Goal: Task Accomplishment & Management: Manage account settings

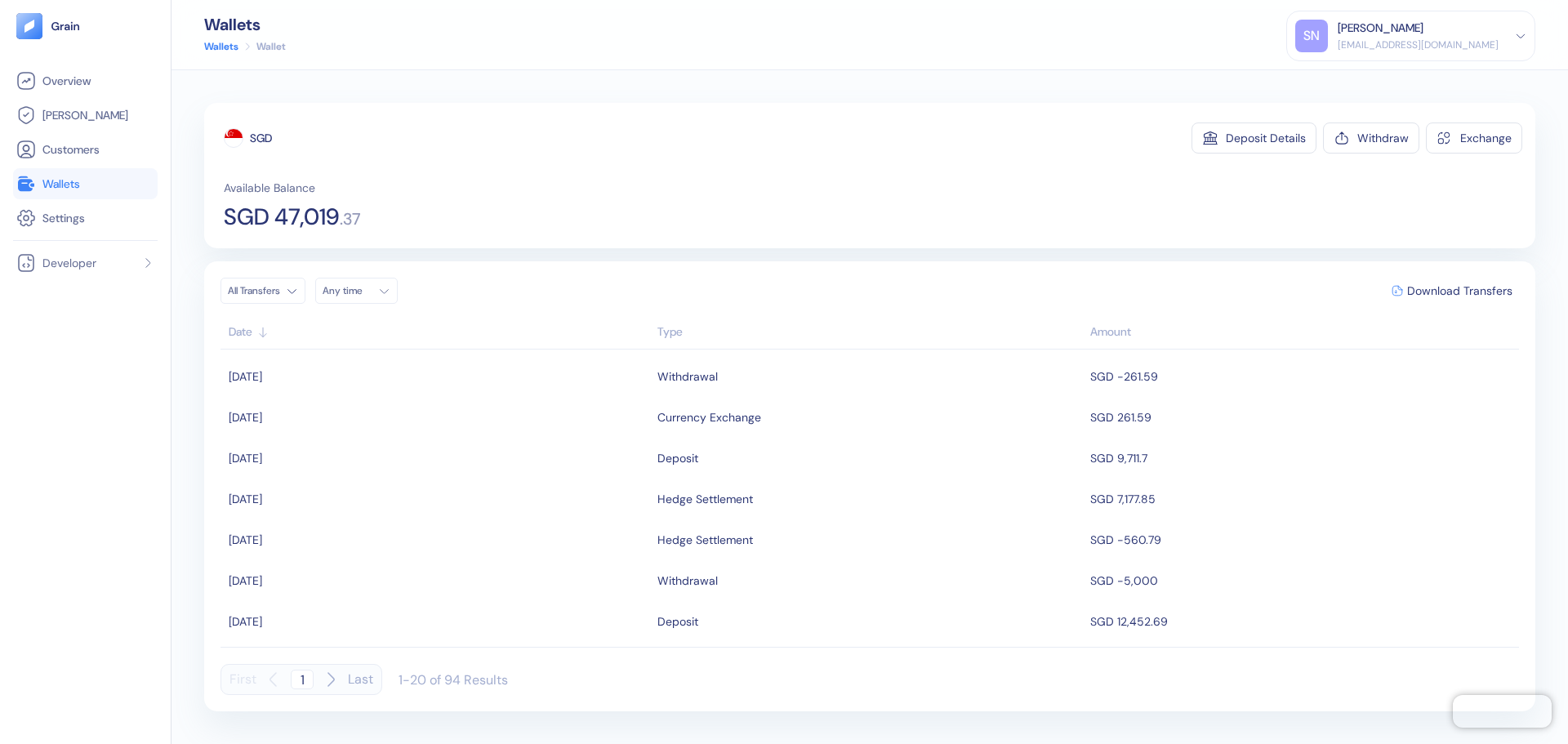
click at [78, 176] on span "Wallets" at bounding box center [61, 184] width 38 height 16
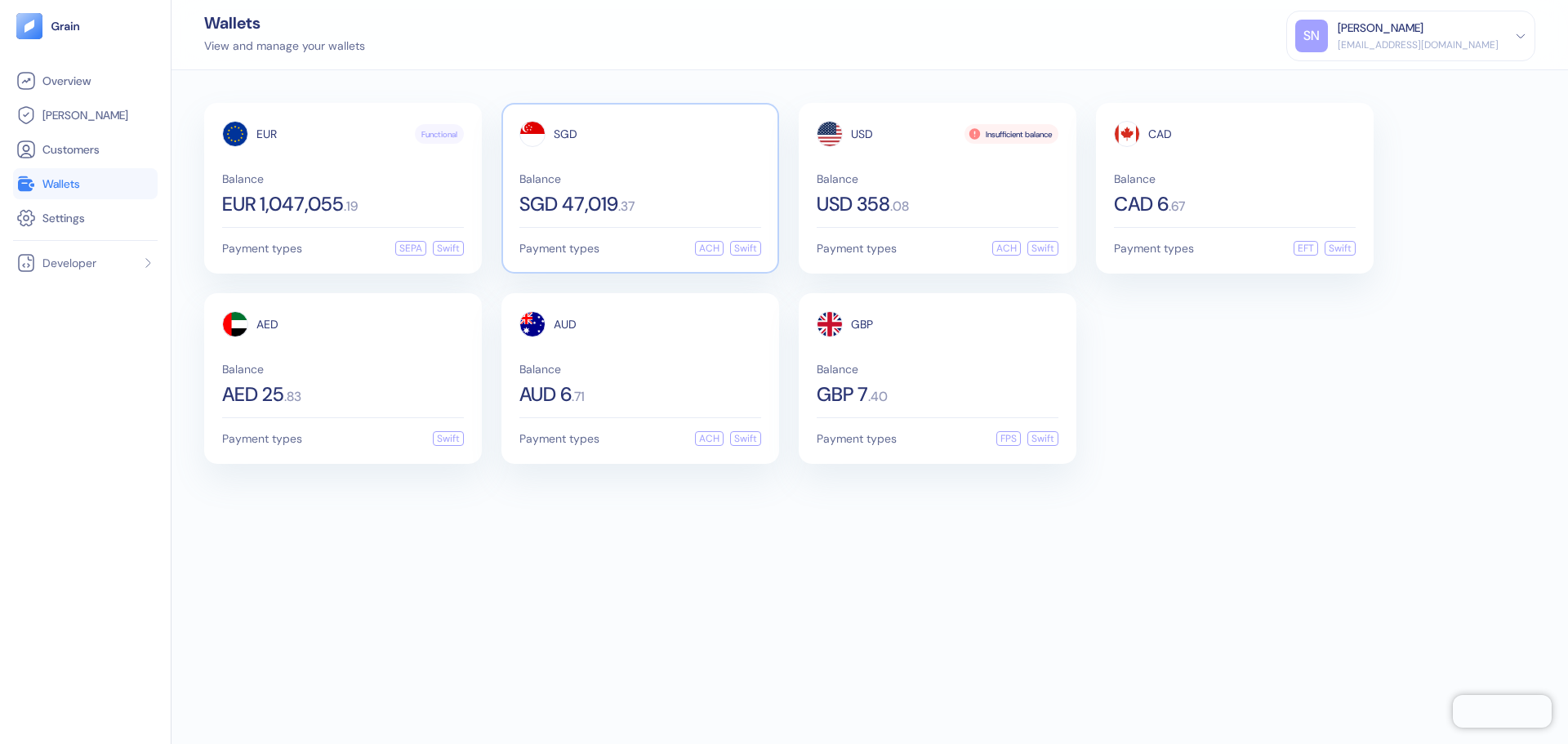
click at [647, 182] on span "Balance" at bounding box center [640, 179] width 242 height 12
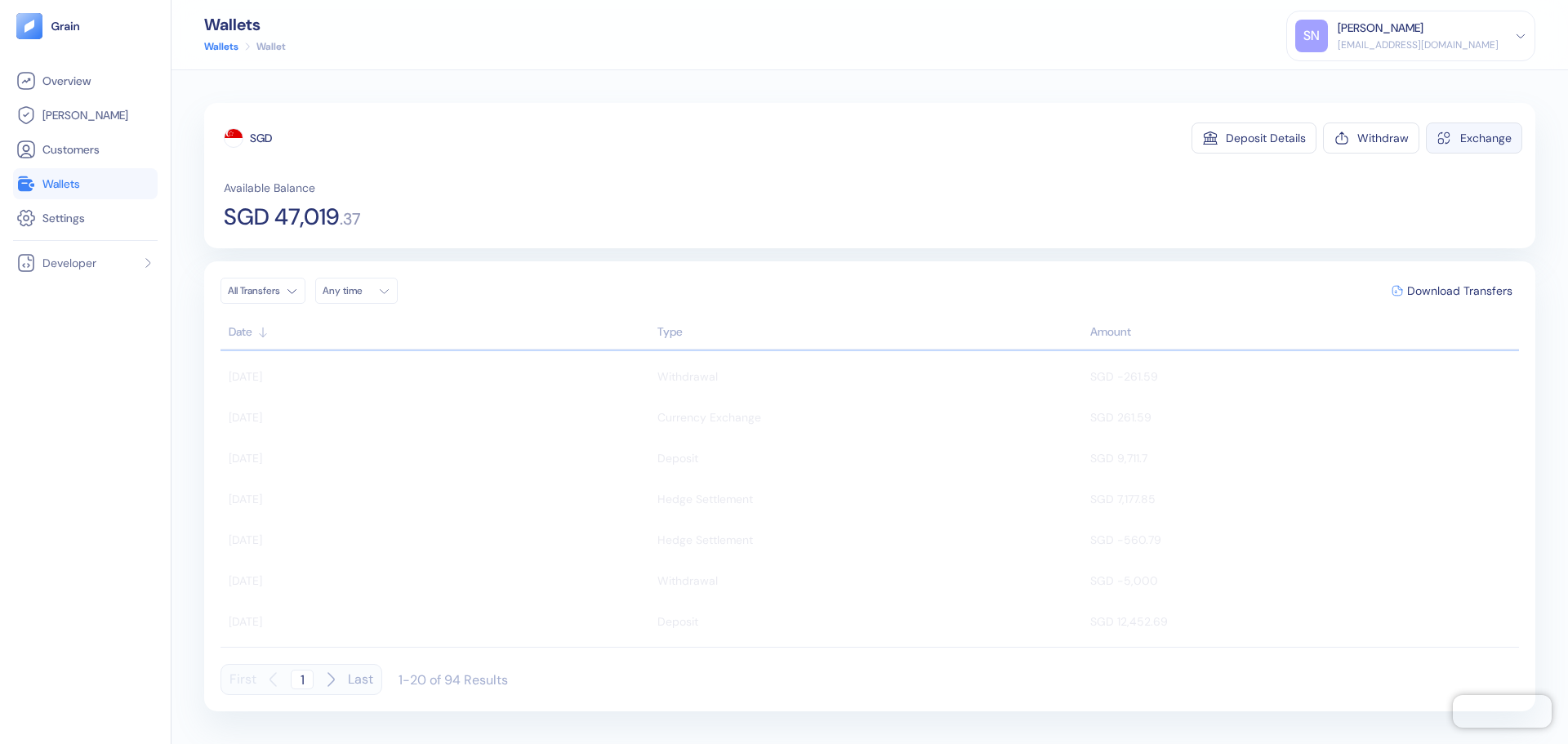
click at [1470, 142] on div "Exchange" at bounding box center [1485, 138] width 51 height 12
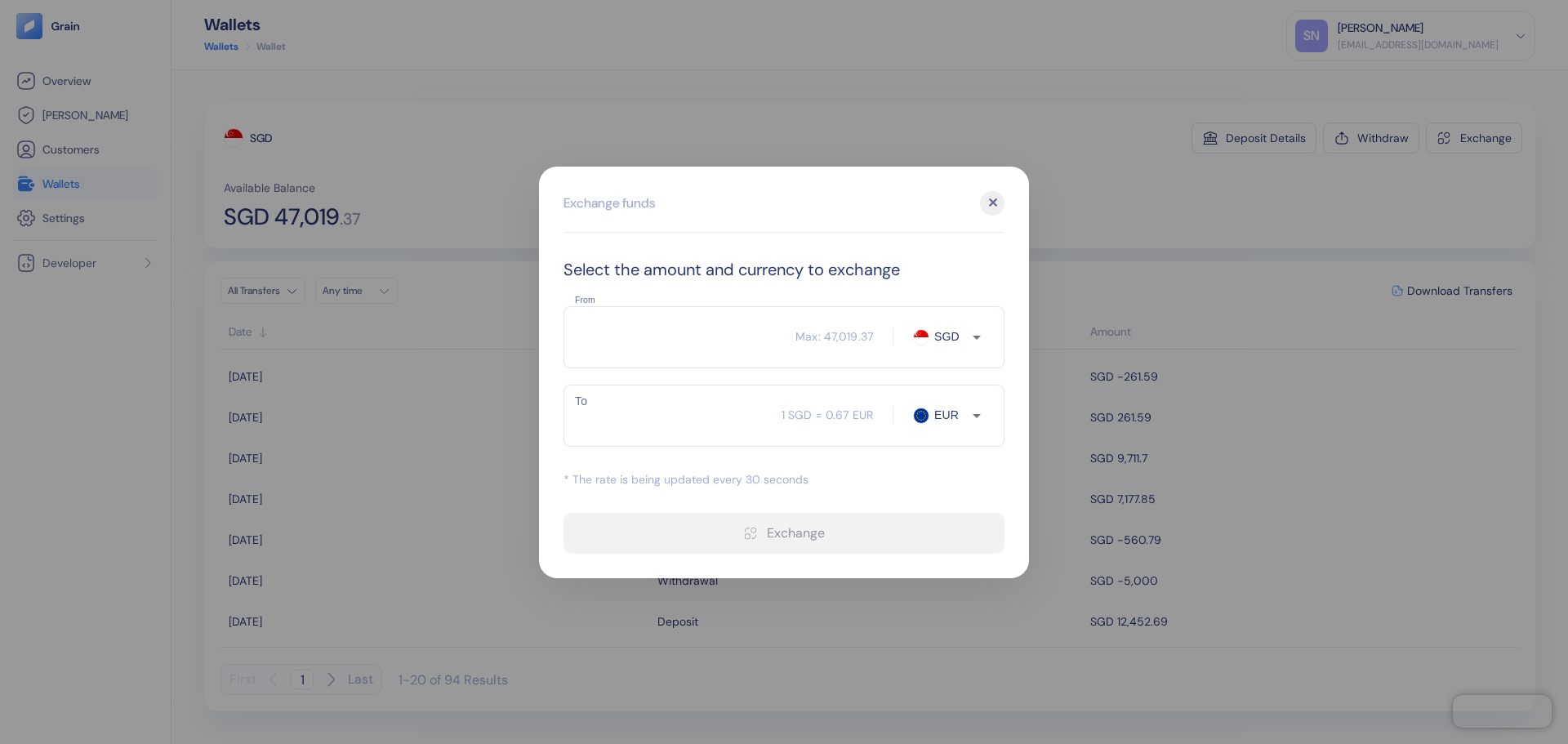
click at [618, 350] on input "From" at bounding box center [679, 336] width 232 height 41
type input "4000"
type input "2668.67"
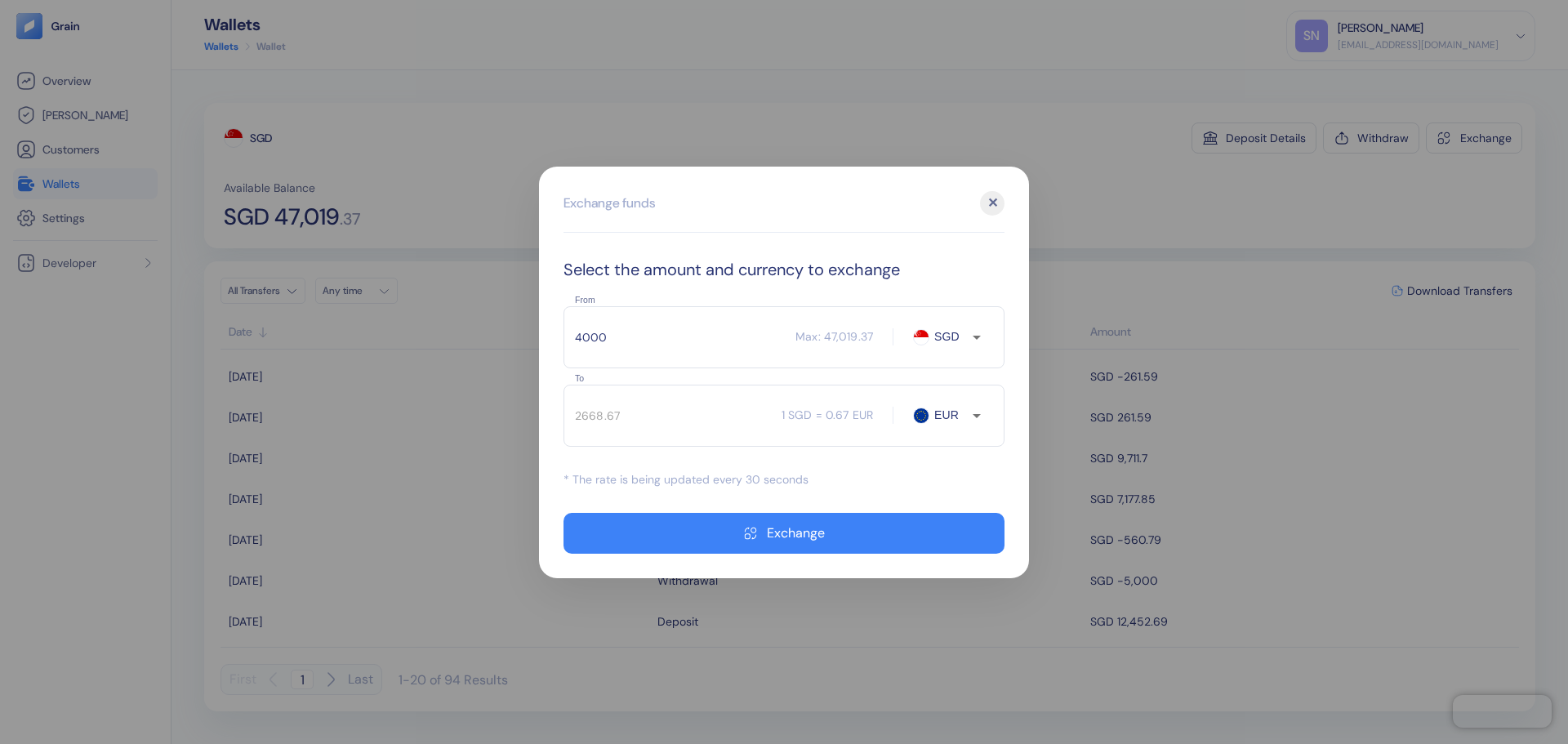
type input "40000"
type input "26686.77"
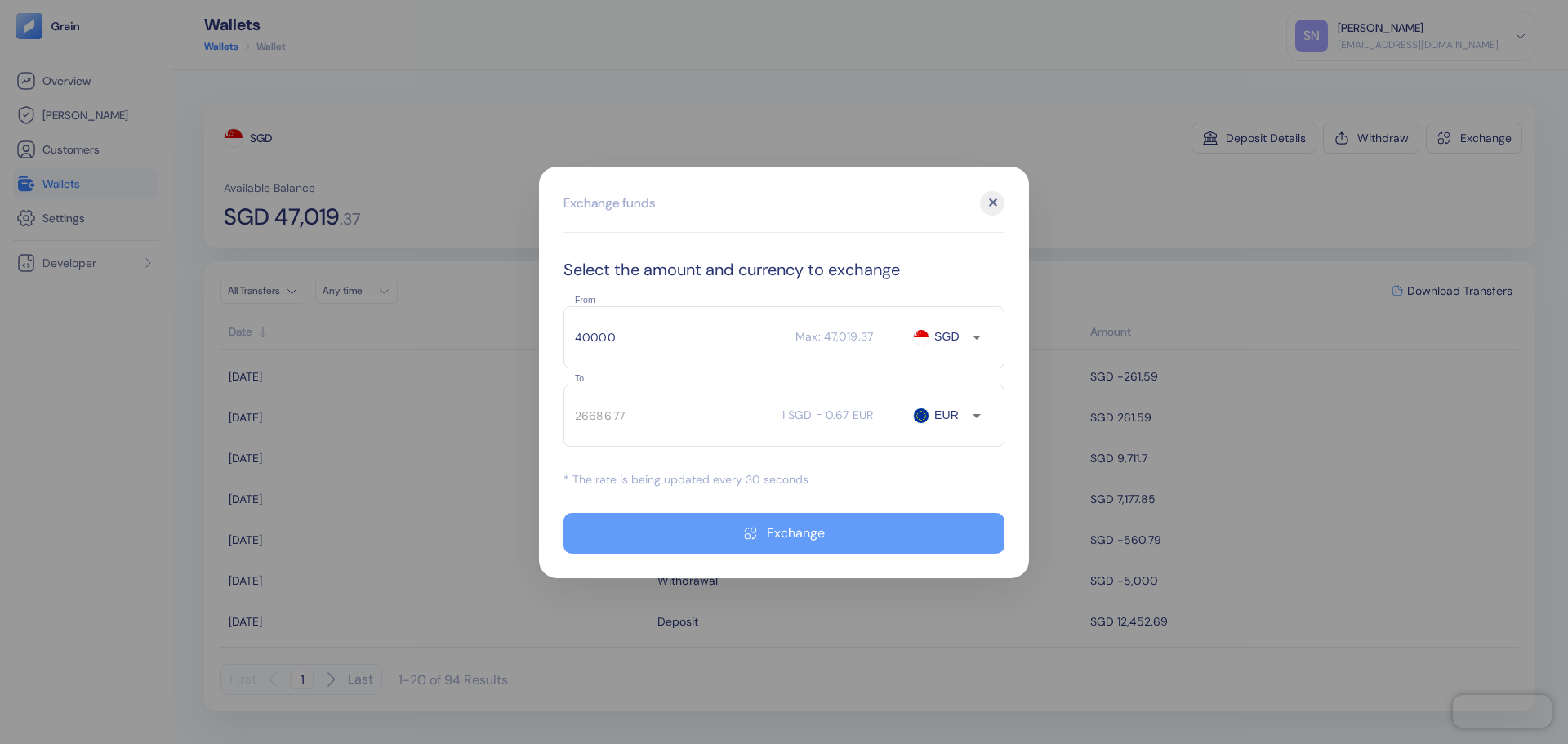
type input "40000"
click at [839, 539] on button "Exchange" at bounding box center [784, 533] width 441 height 41
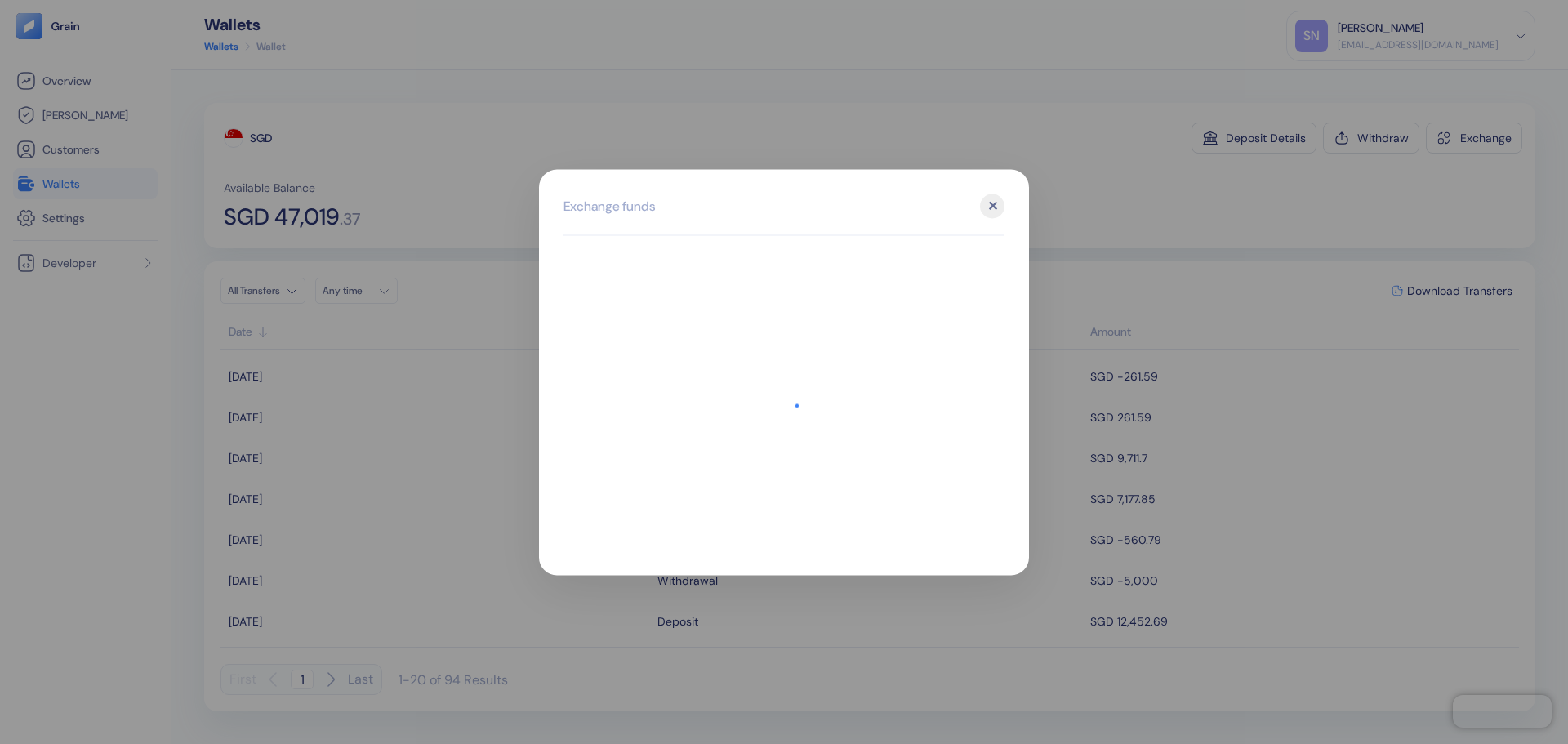
click at [1113, 209] on div at bounding box center [784, 372] width 1568 height 744
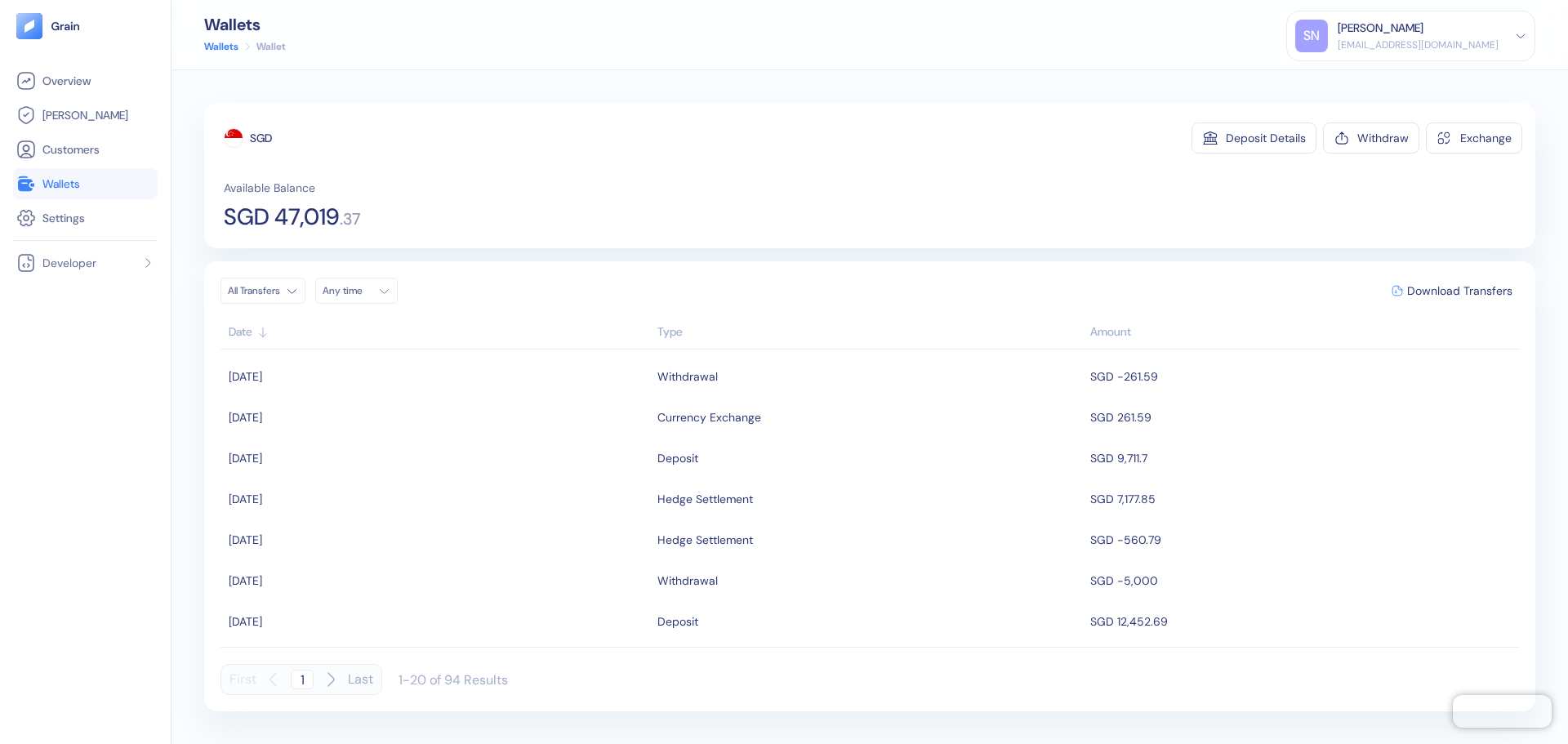
click at [115, 181] on link "Wallets" at bounding box center [85, 184] width 138 height 20
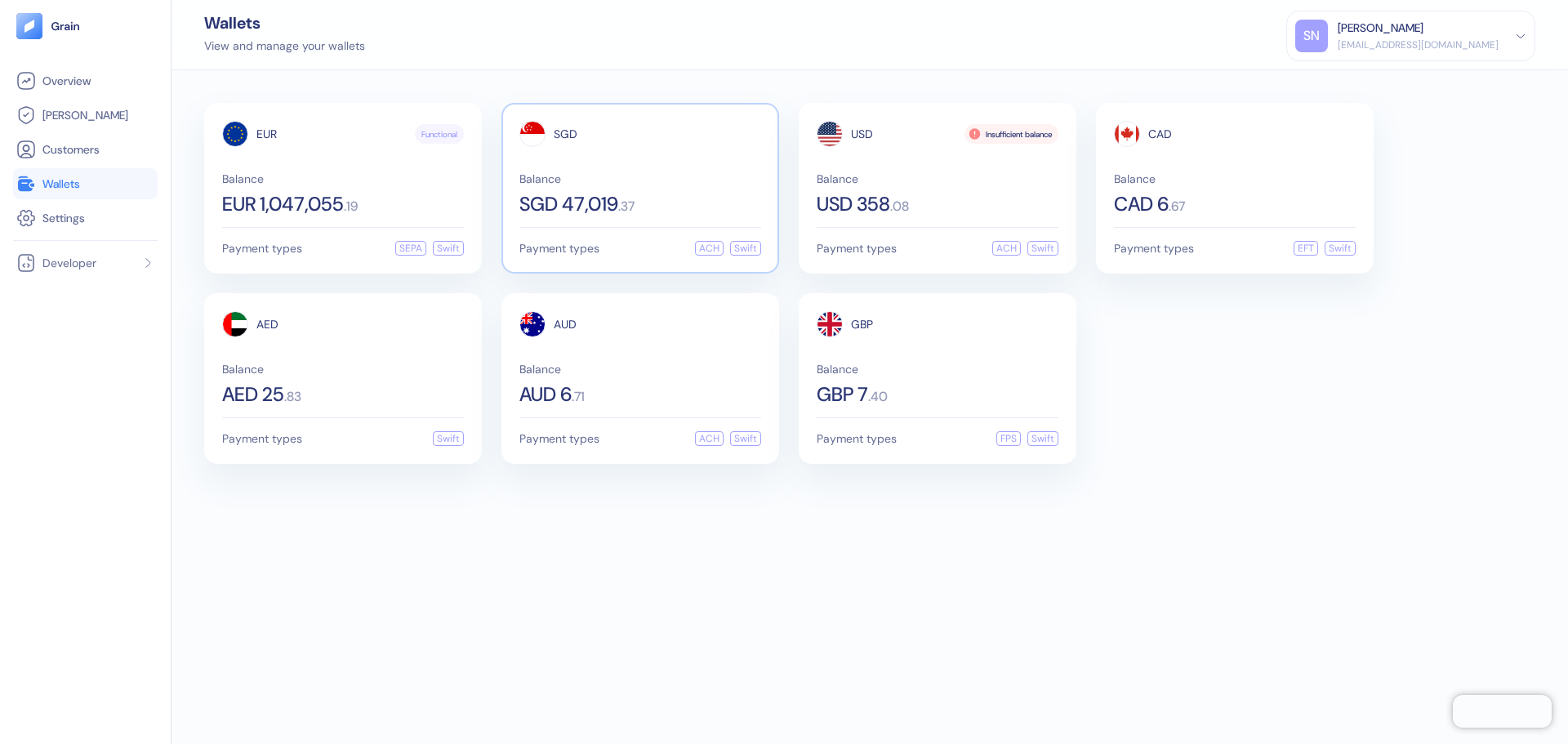
click at [564, 164] on div "SGD Balance SGD 47,019 . 37" at bounding box center [640, 167] width 242 height 93
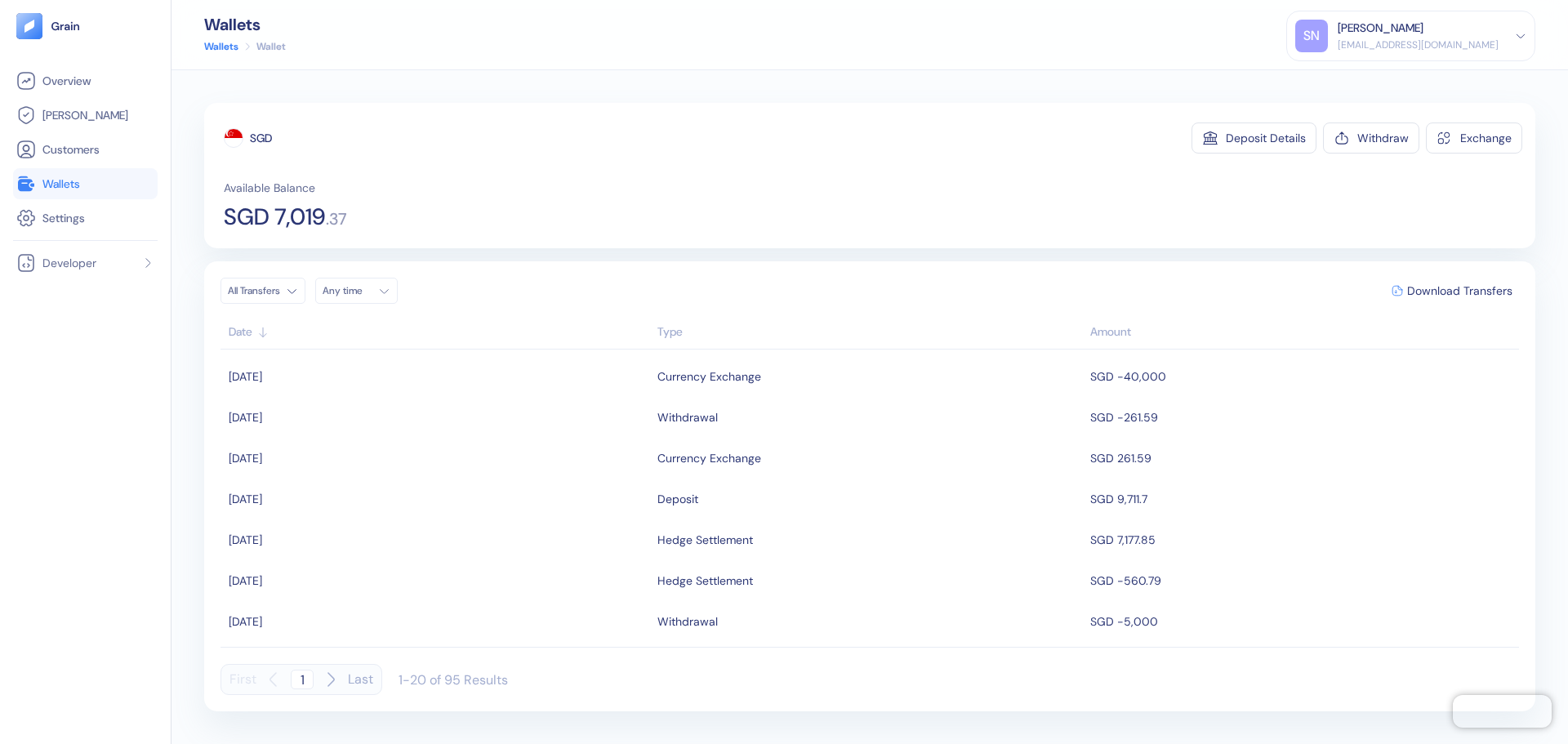
click at [110, 190] on link "Wallets" at bounding box center [85, 184] width 138 height 20
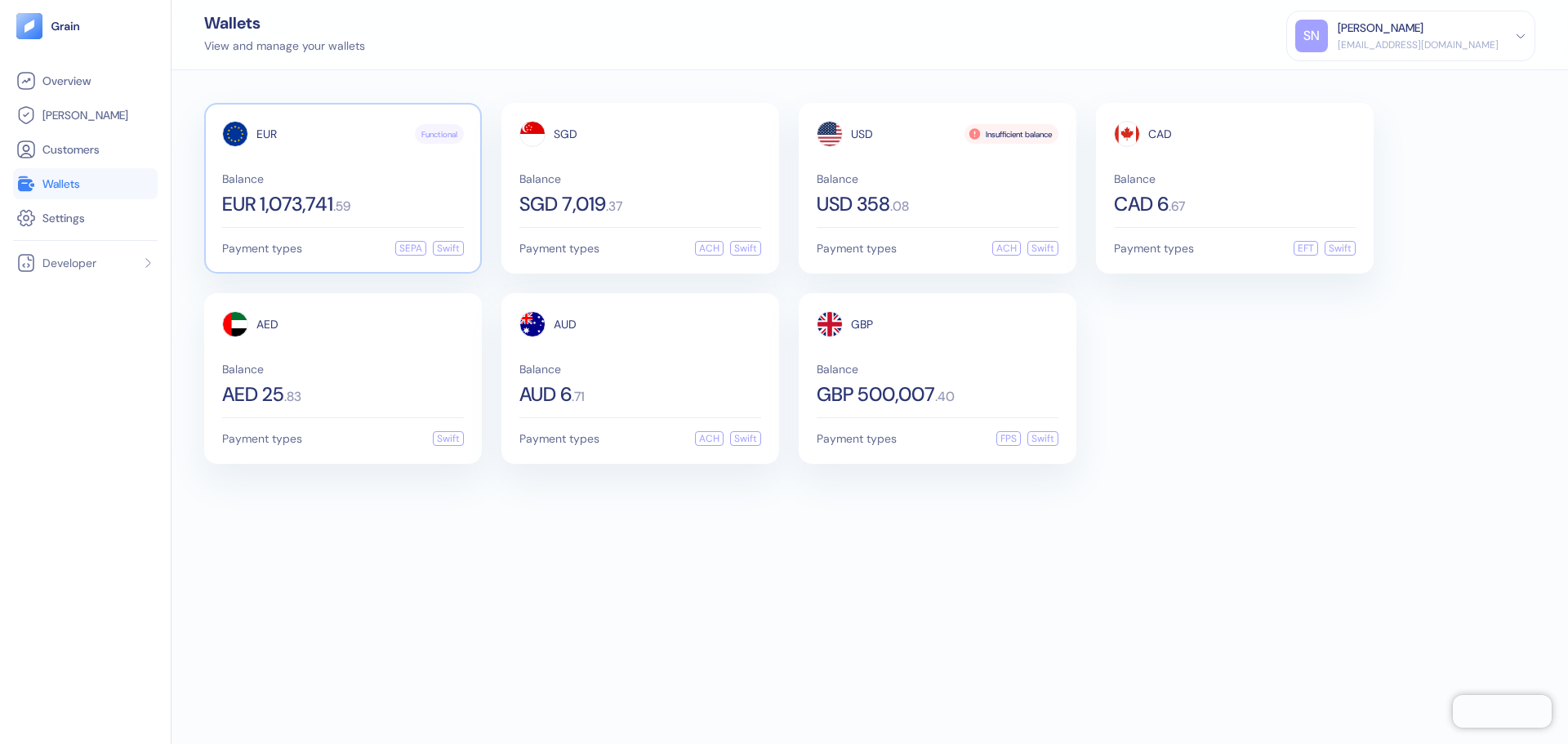
click at [445, 190] on div "Balance EUR 1,073,741 . 59" at bounding box center [343, 193] width 242 height 41
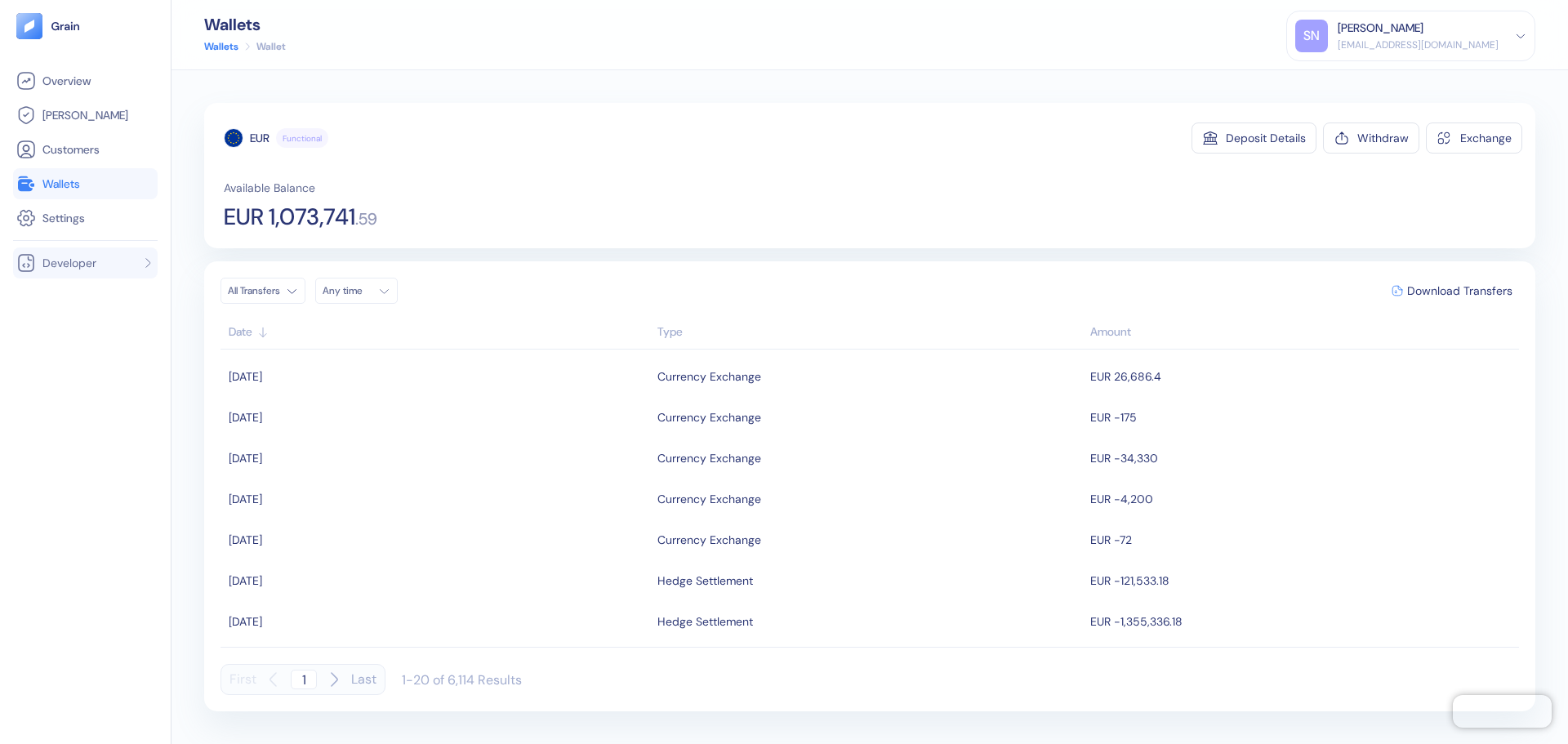
click at [49, 258] on span "Developer" at bounding box center [69, 263] width 54 height 16
click at [75, 218] on span "Settings" at bounding box center [63, 218] width 42 height 16
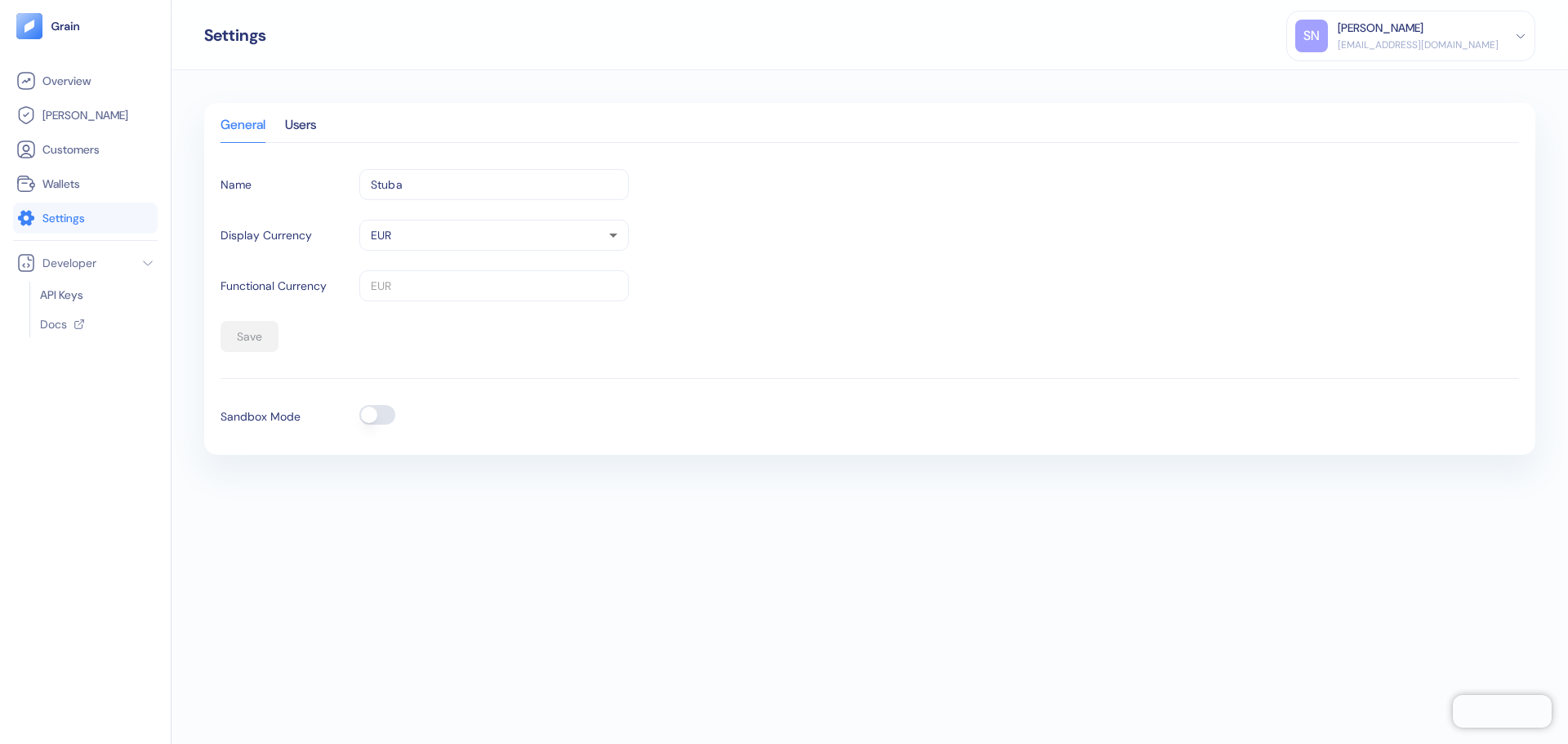
click at [369, 415] on button "button" at bounding box center [377, 415] width 36 height 20
click at [385, 417] on button "button" at bounding box center [377, 415] width 36 height 20
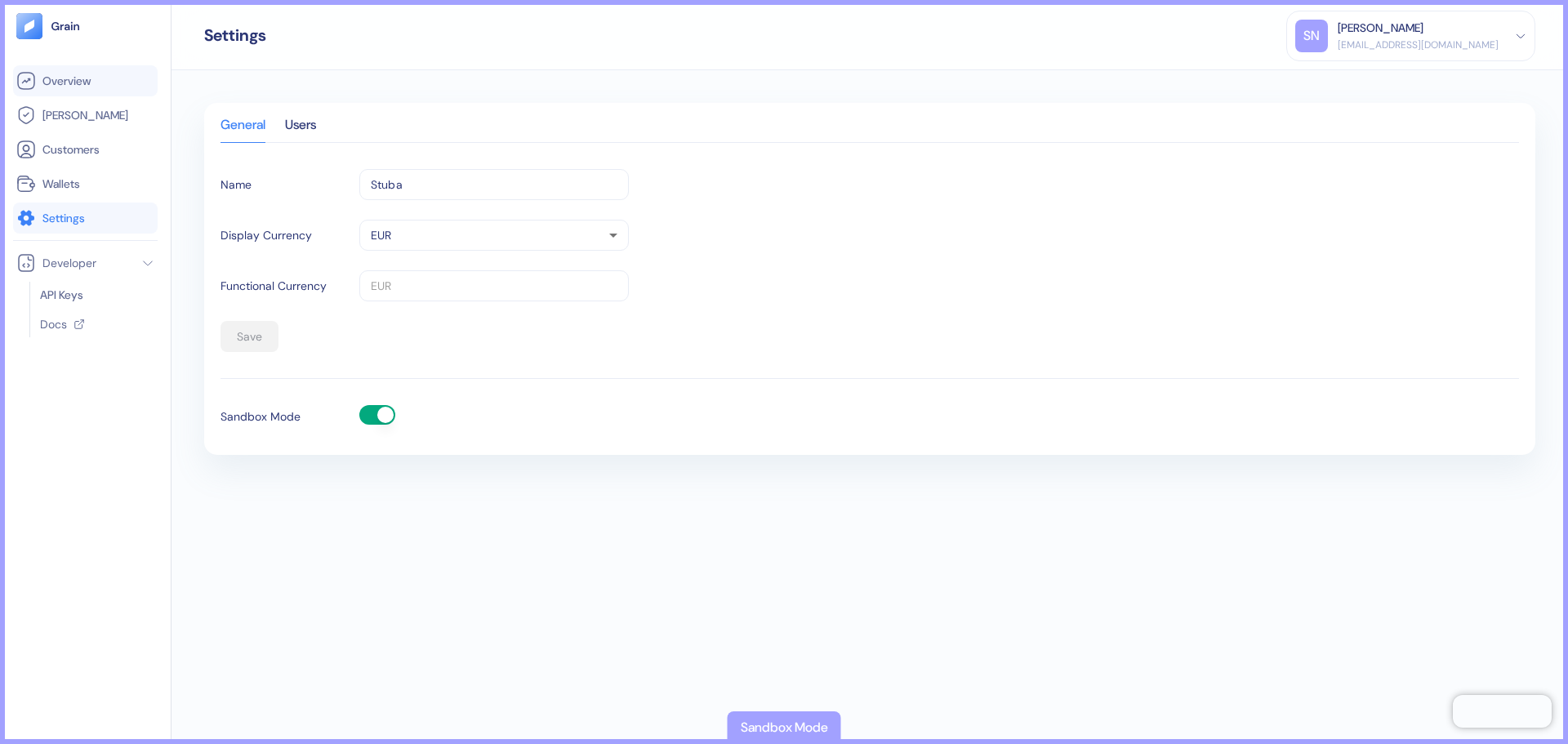
click at [104, 73] on link "Overview" at bounding box center [85, 81] width 138 height 20
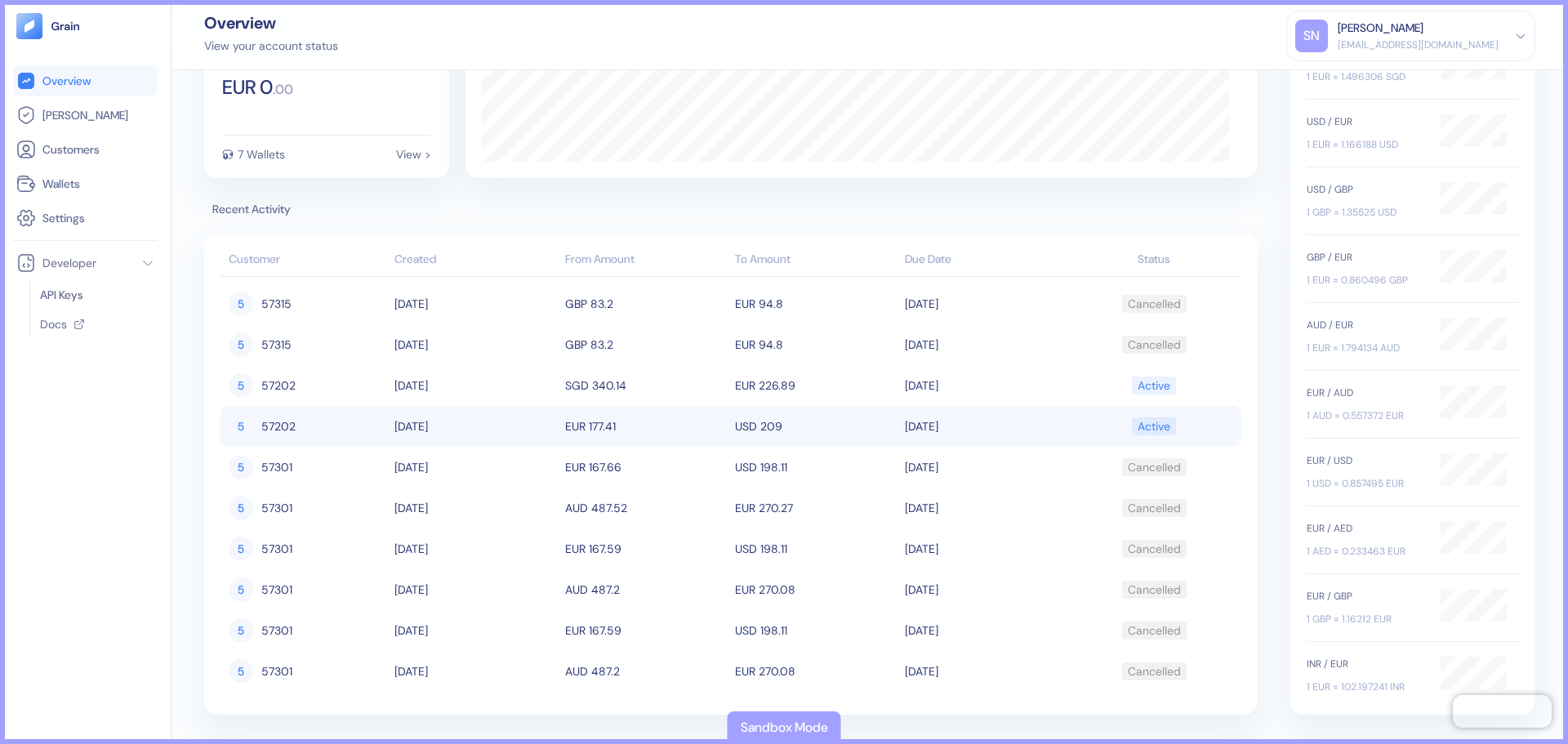
scroll to position [133, 0]
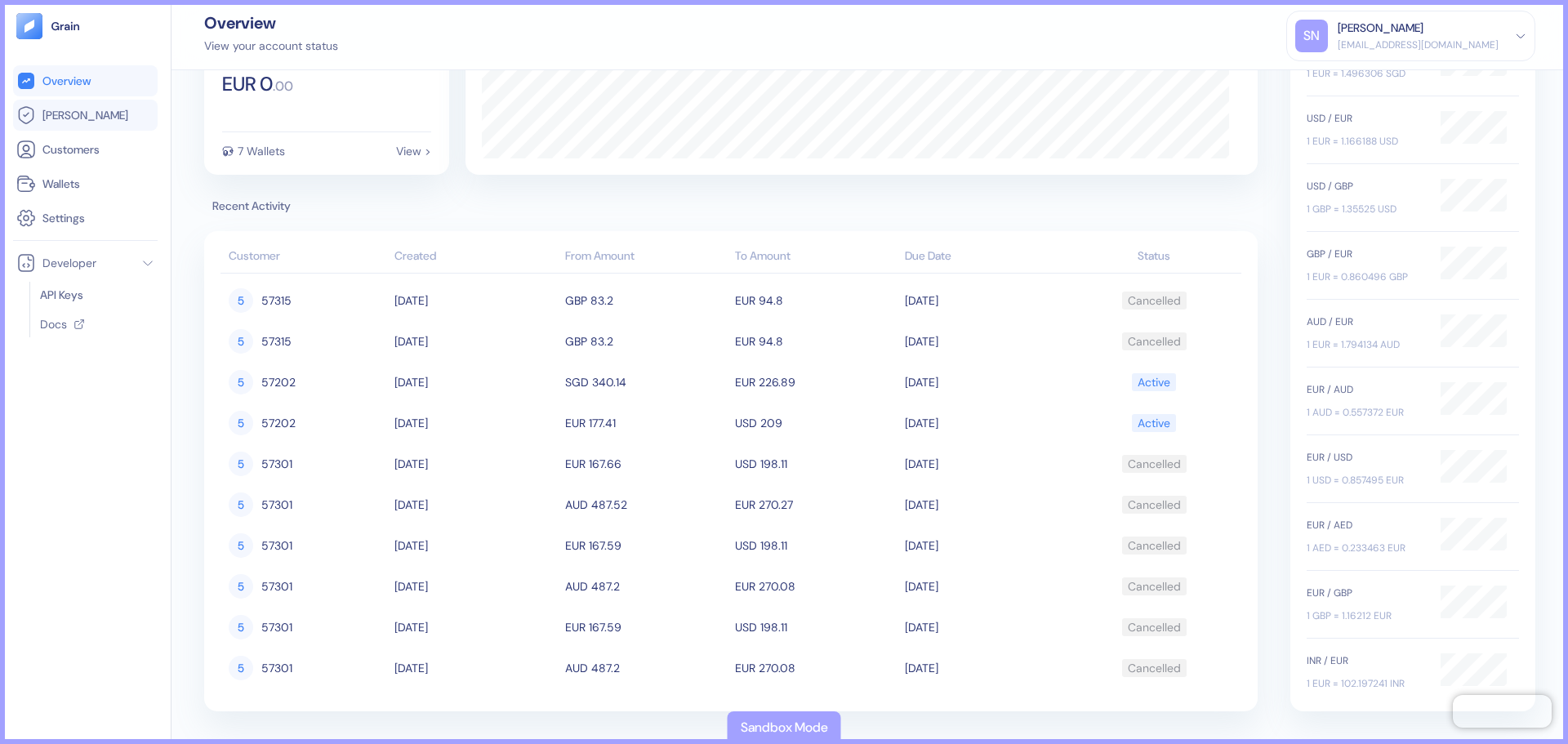
click at [73, 119] on span "[PERSON_NAME]" at bounding box center [85, 115] width 86 height 16
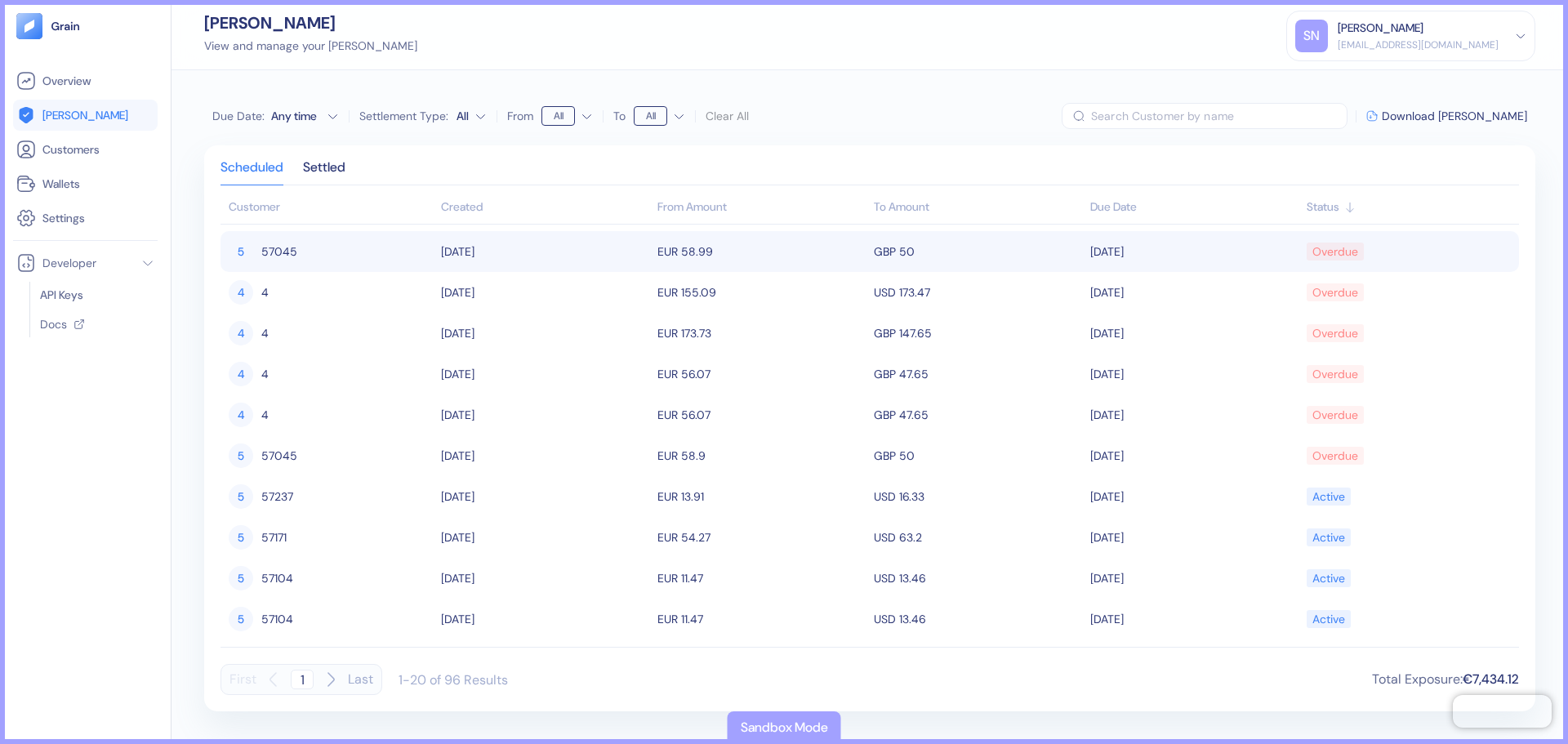
click at [890, 253] on td "GBP 50" at bounding box center [977, 251] width 216 height 41
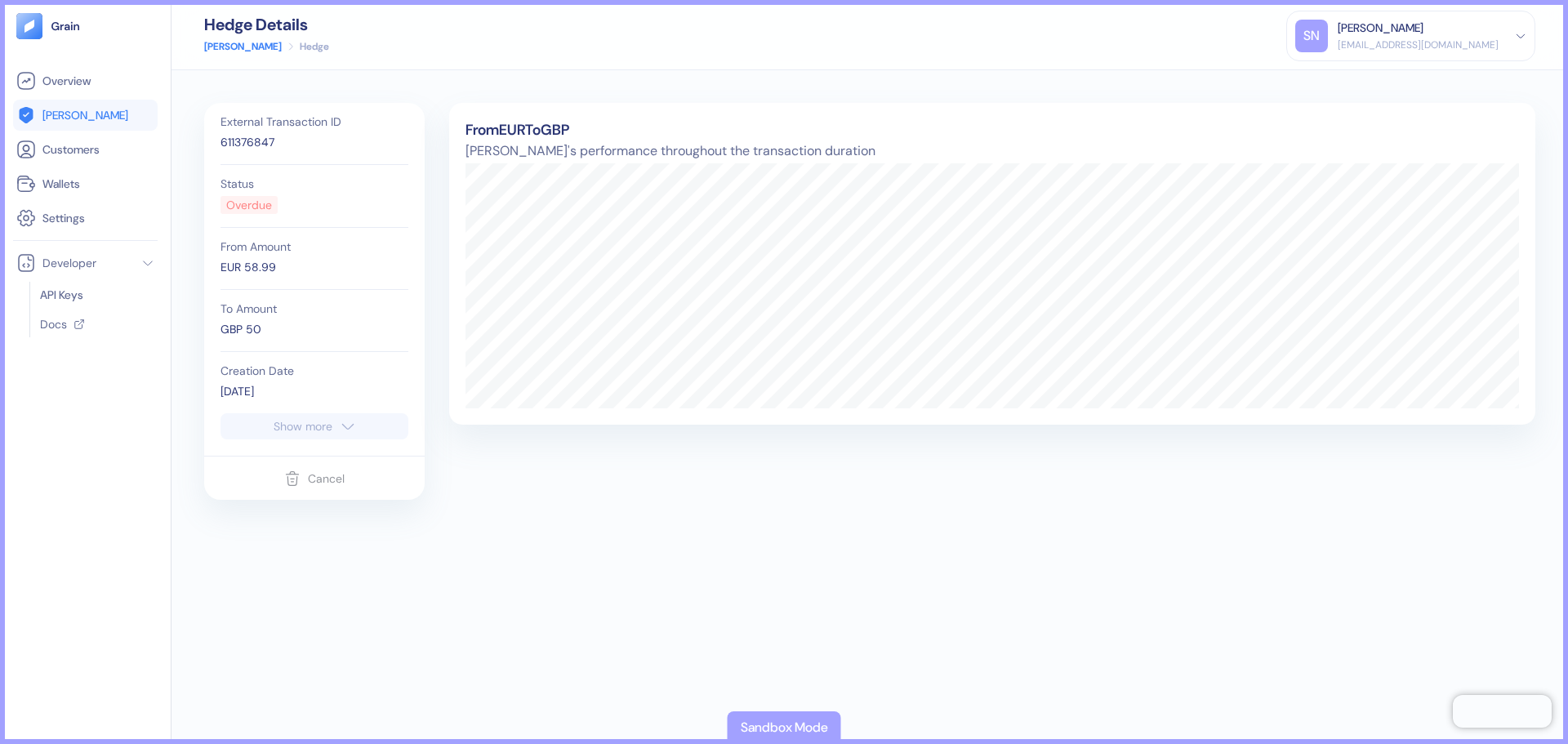
click at [379, 423] on button "Show more" at bounding box center [314, 426] width 188 height 26
click at [227, 45] on link "[PERSON_NAME]" at bounding box center [243, 46] width 78 height 14
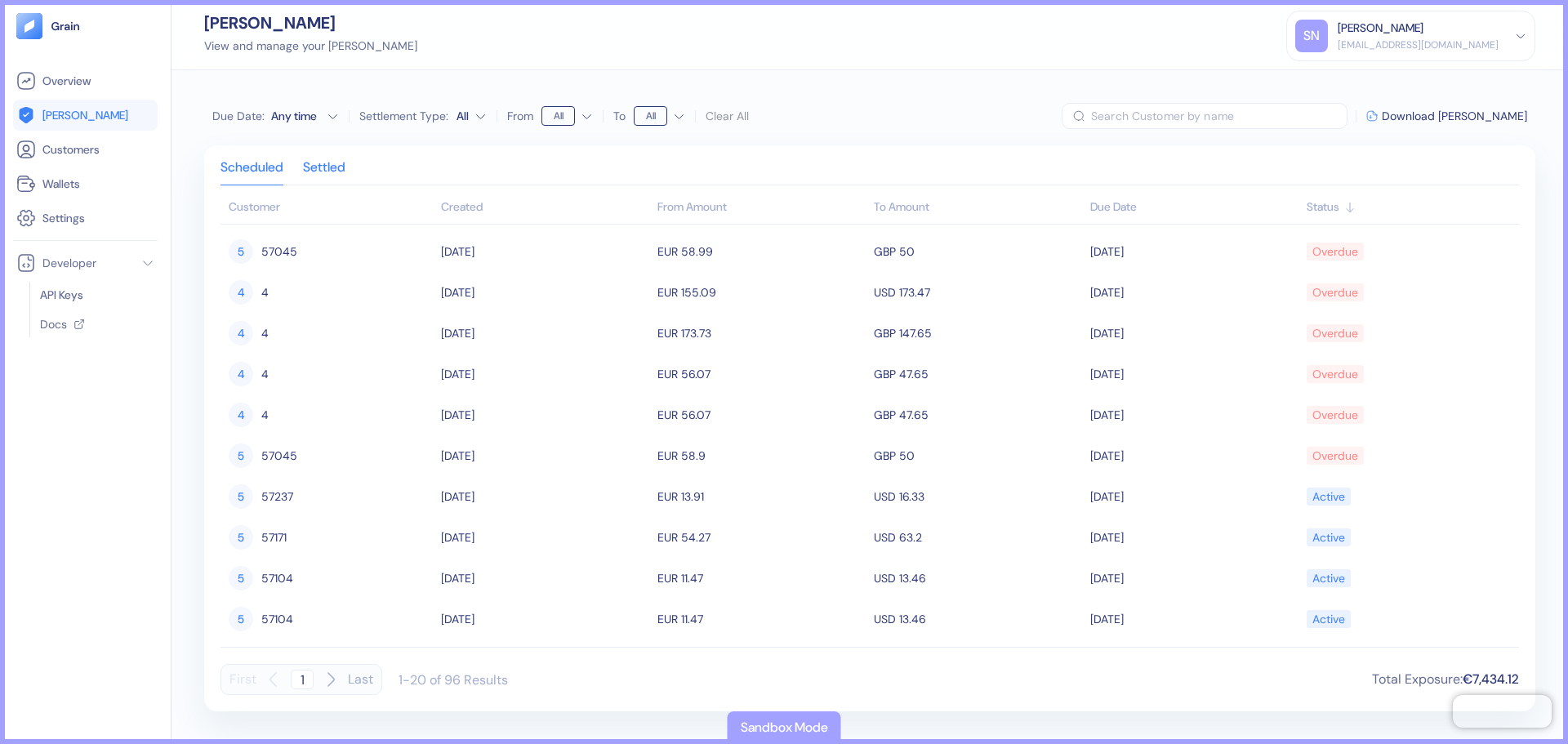
click at [333, 172] on div "Settled" at bounding box center [324, 172] width 42 height 23
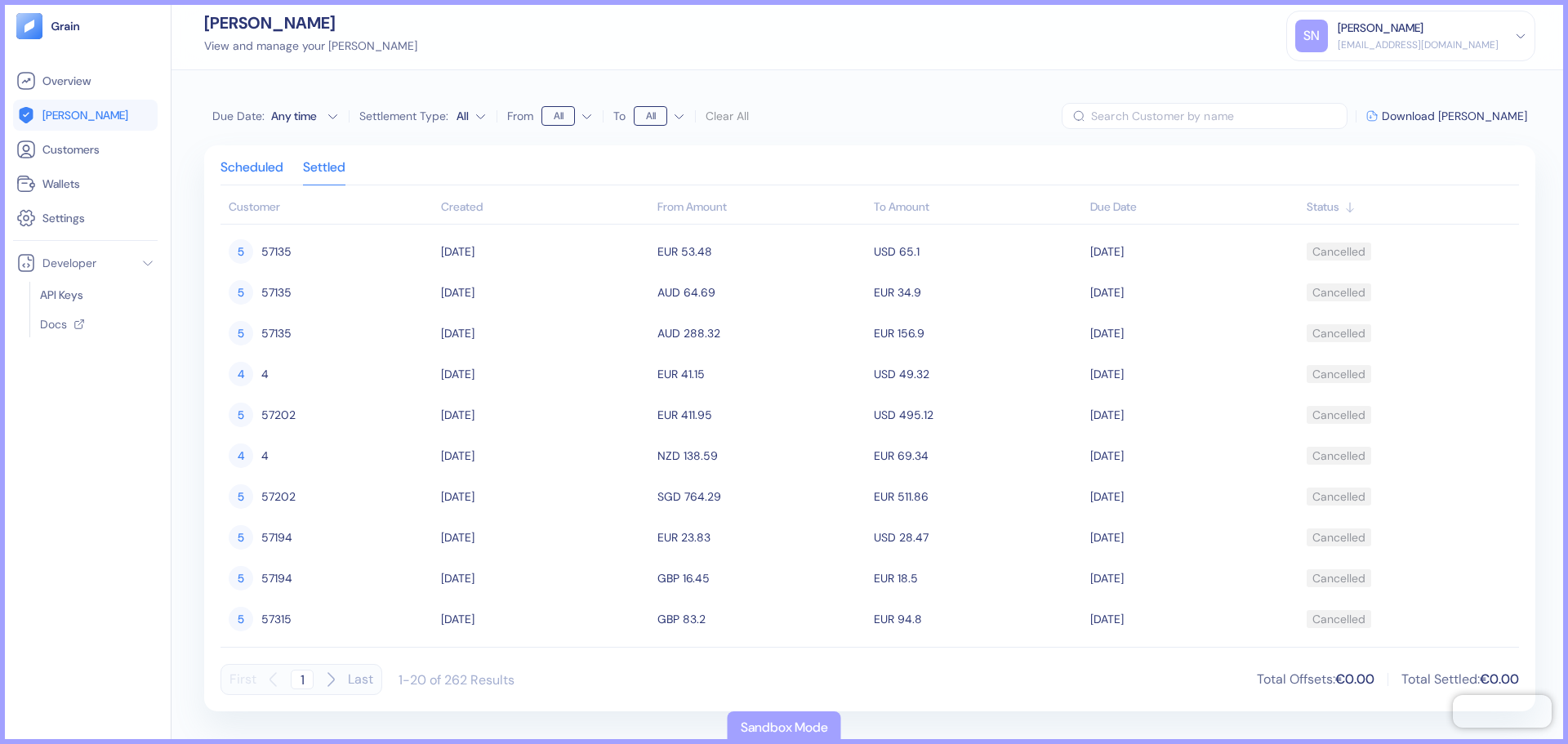
click at [244, 182] on div "Scheduled" at bounding box center [252, 172] width 63 height 23
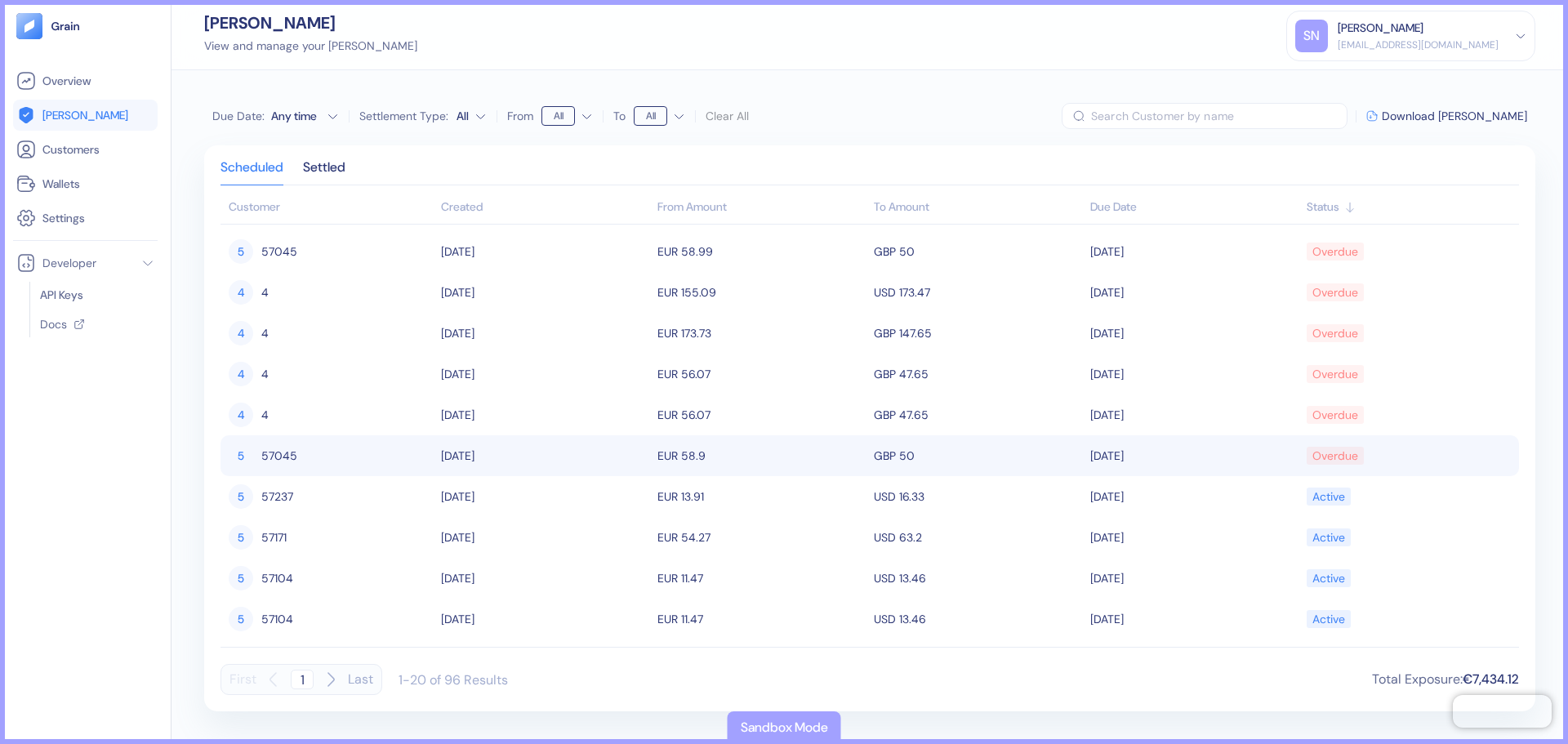
click at [292, 451] on span "57045" at bounding box center [280, 455] width 36 height 28
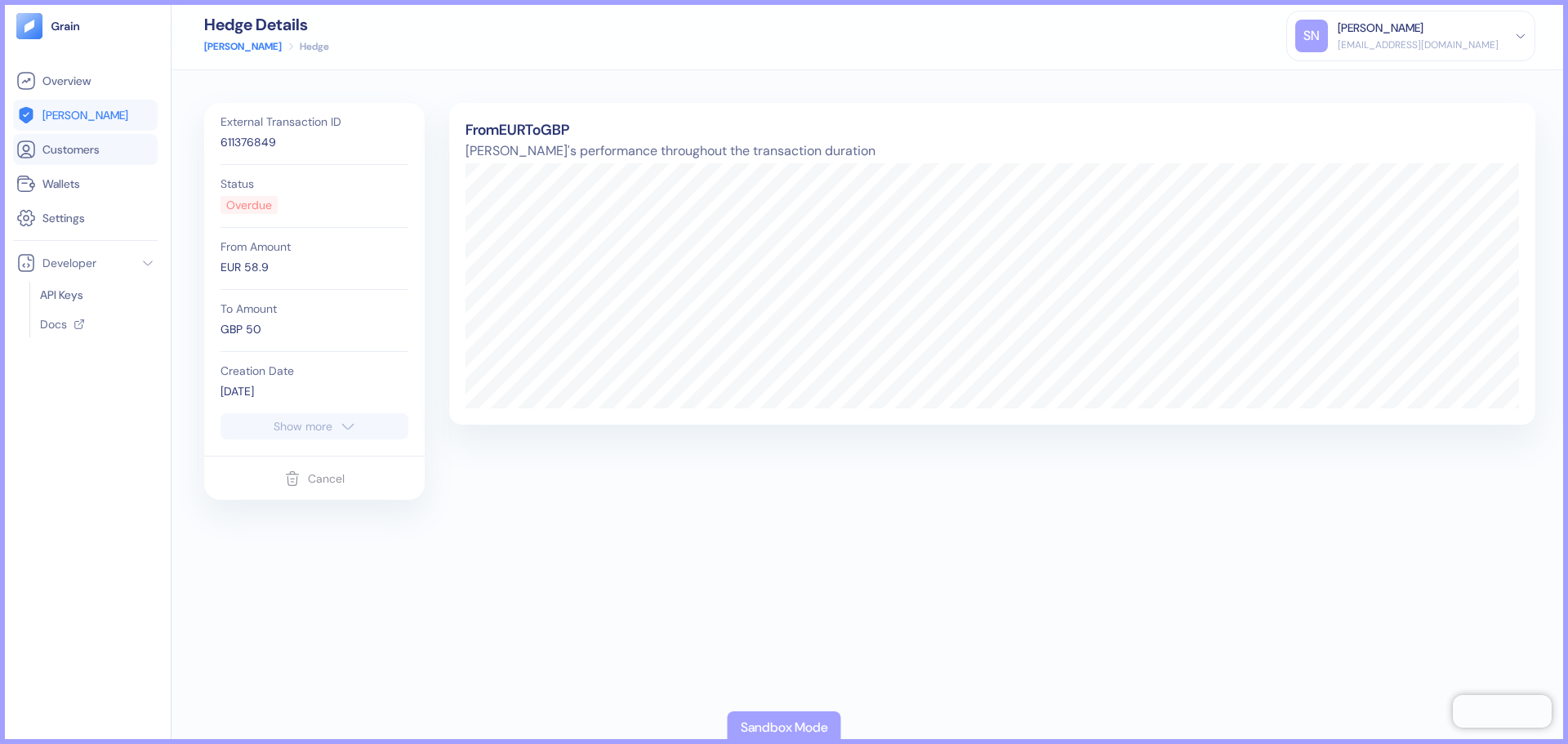
click at [88, 153] on span "Customers" at bounding box center [70, 150] width 57 height 16
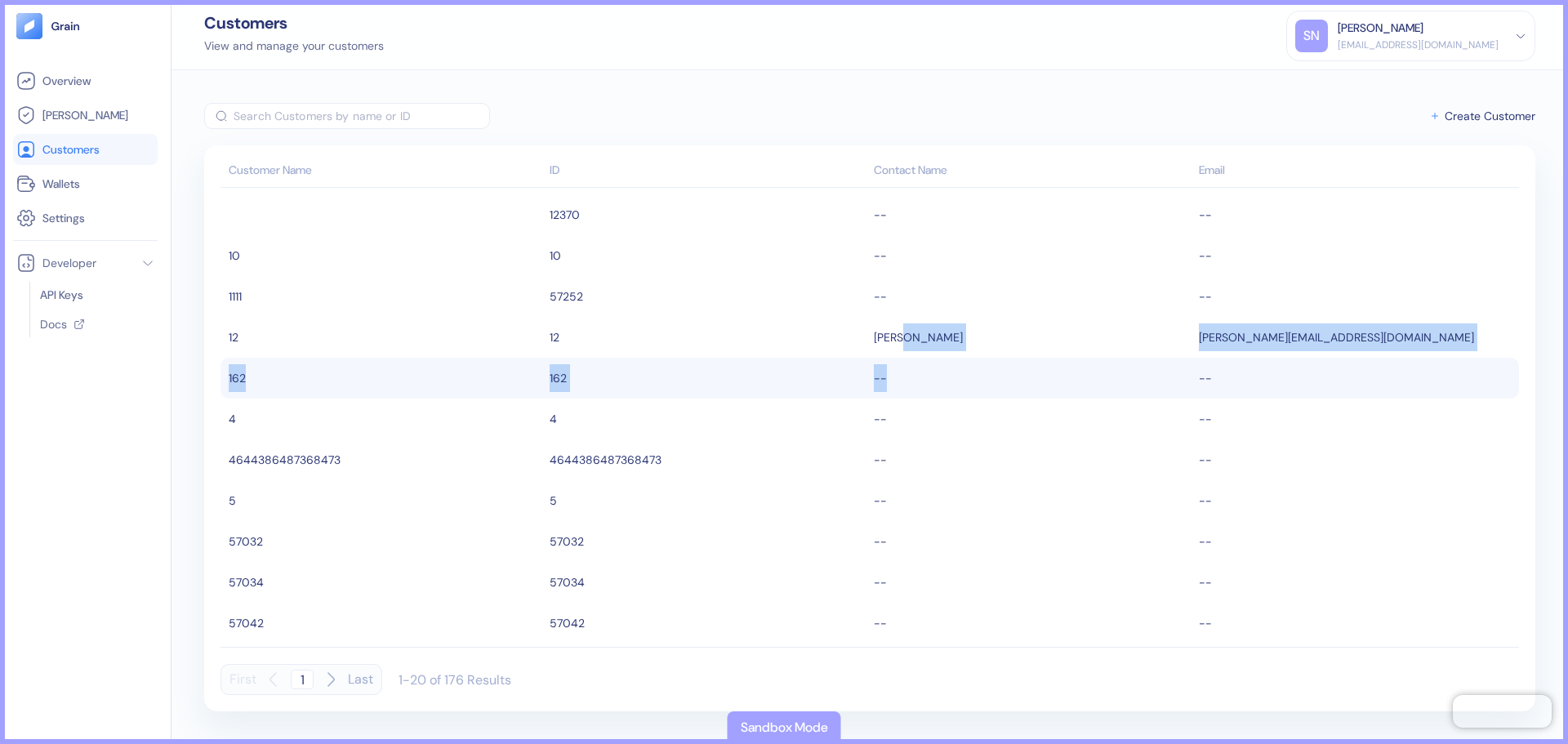
drag, startPoint x: 894, startPoint y: 345, endPoint x: 908, endPoint y: 395, distance: 51.9
click at [908, 395] on tbody "12370 -- -- 10 10 -- -- 1111 57252 -- -- 12 12 [PERSON_NAME] [PERSON_NAME][EMAI…" at bounding box center [869, 414] width 1298 height 453
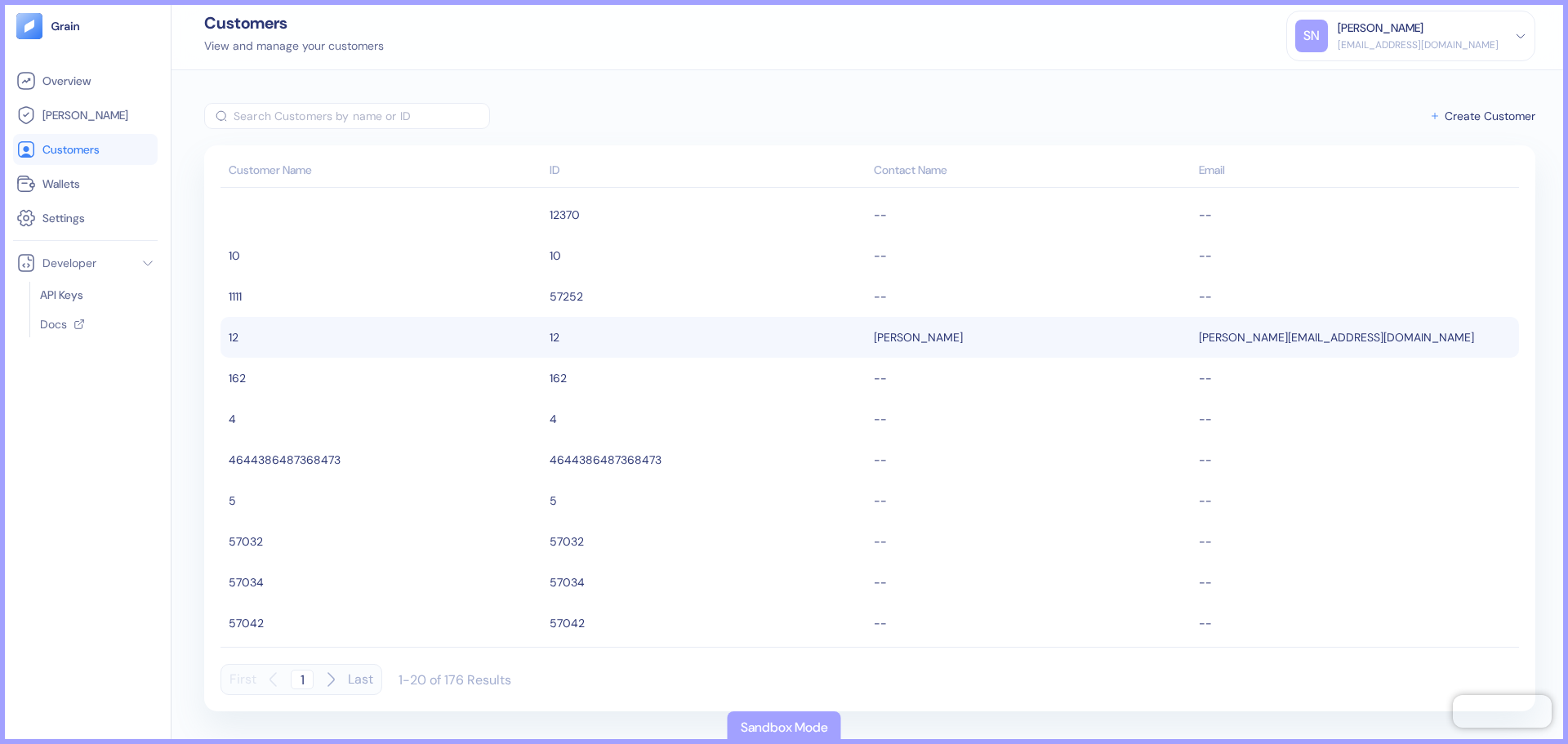
click at [874, 332] on td "[PERSON_NAME]" at bounding box center [1032, 336] width 325 height 41
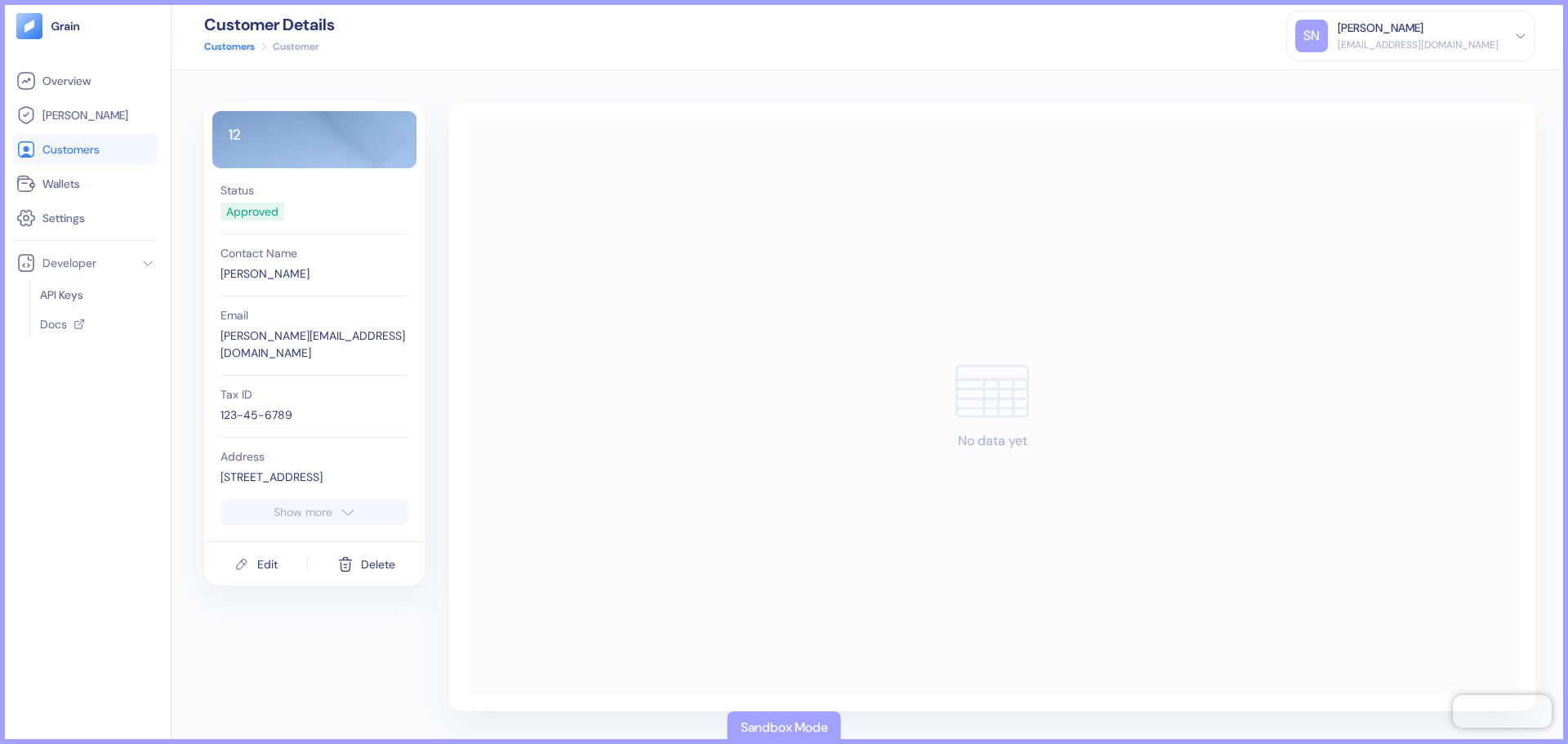
click at [317, 499] on button "Show more" at bounding box center [314, 511] width 188 height 26
click at [54, 144] on span "Customers" at bounding box center [70, 150] width 57 height 16
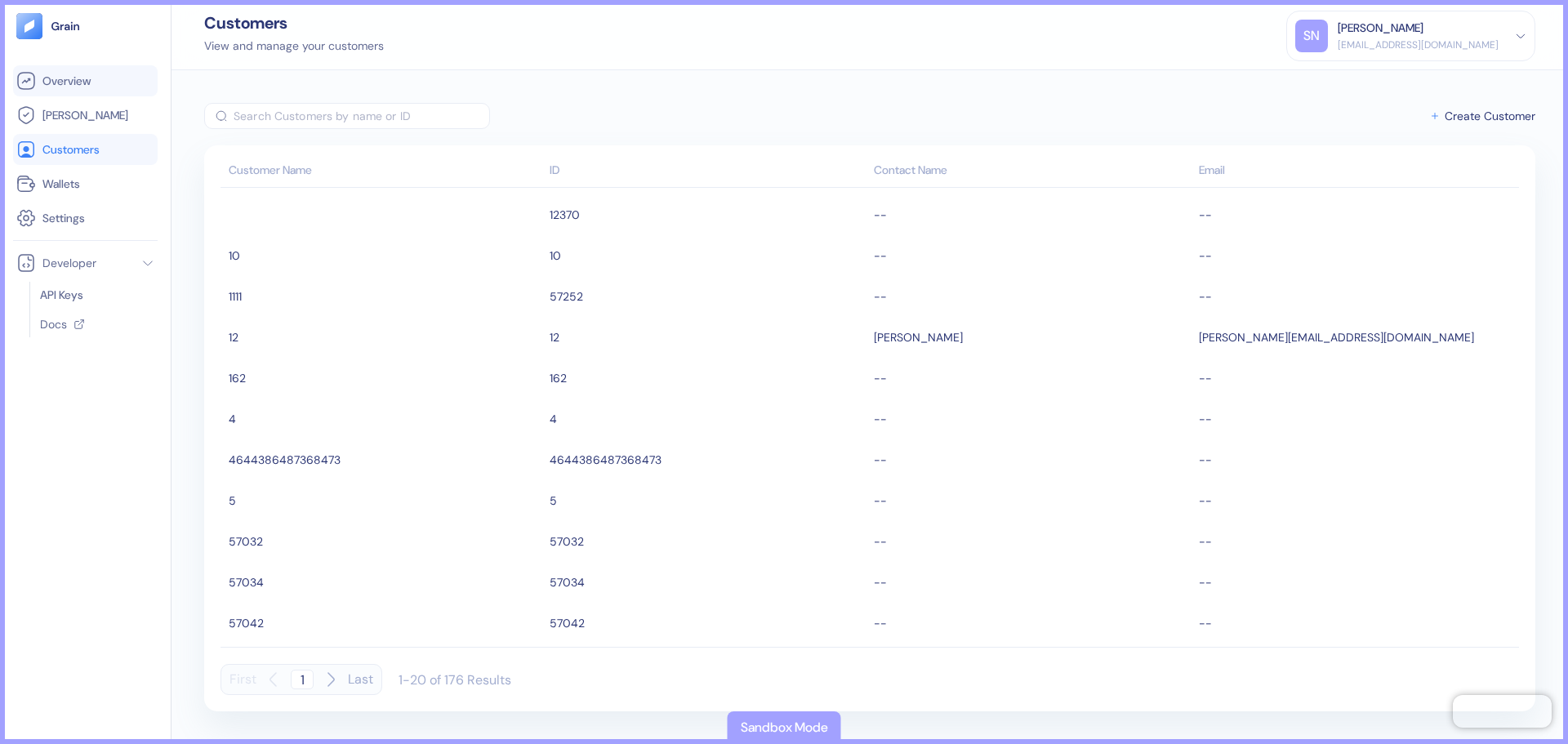
click at [83, 88] on span "Overview" at bounding box center [66, 81] width 48 height 16
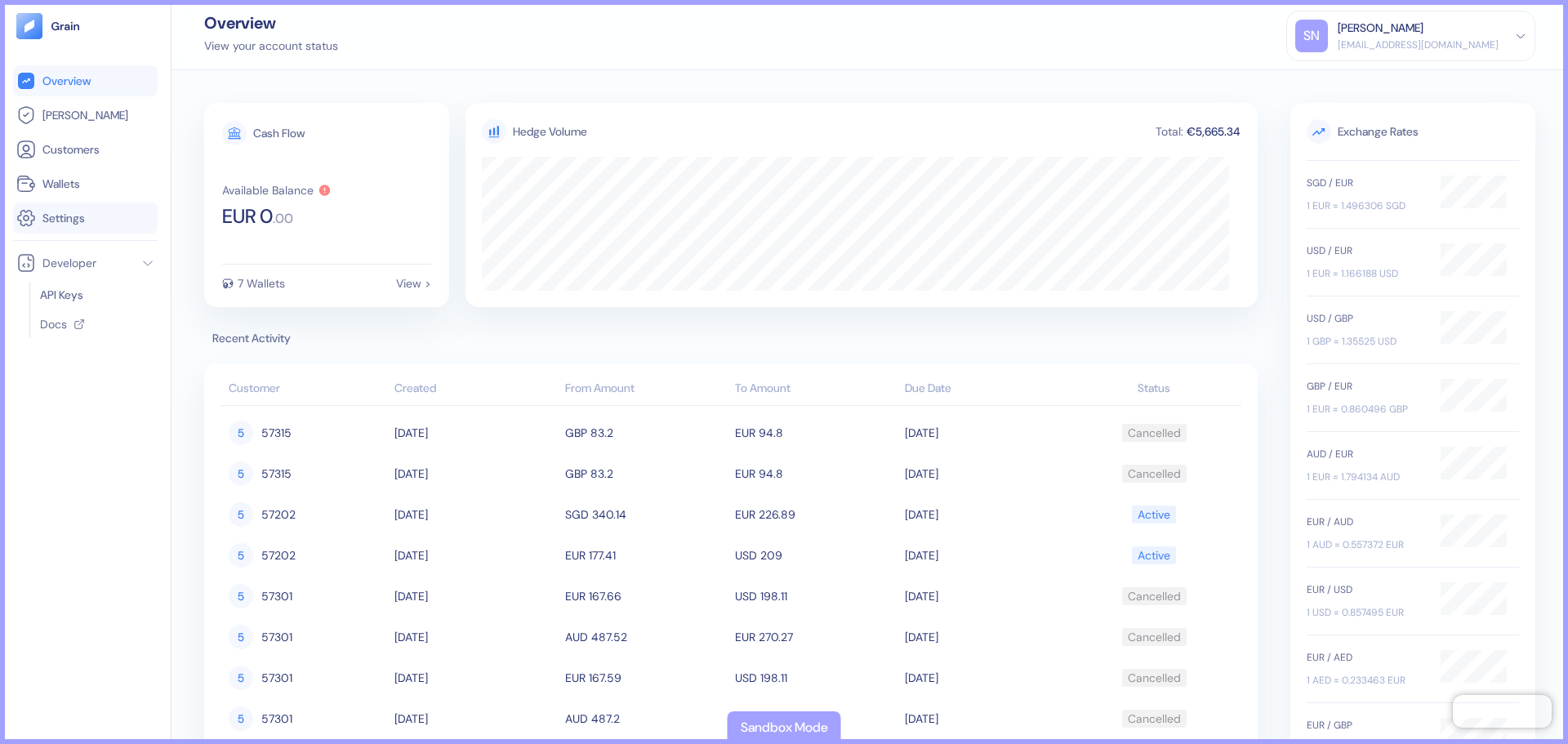
click at [112, 213] on link "Settings" at bounding box center [85, 218] width 138 height 20
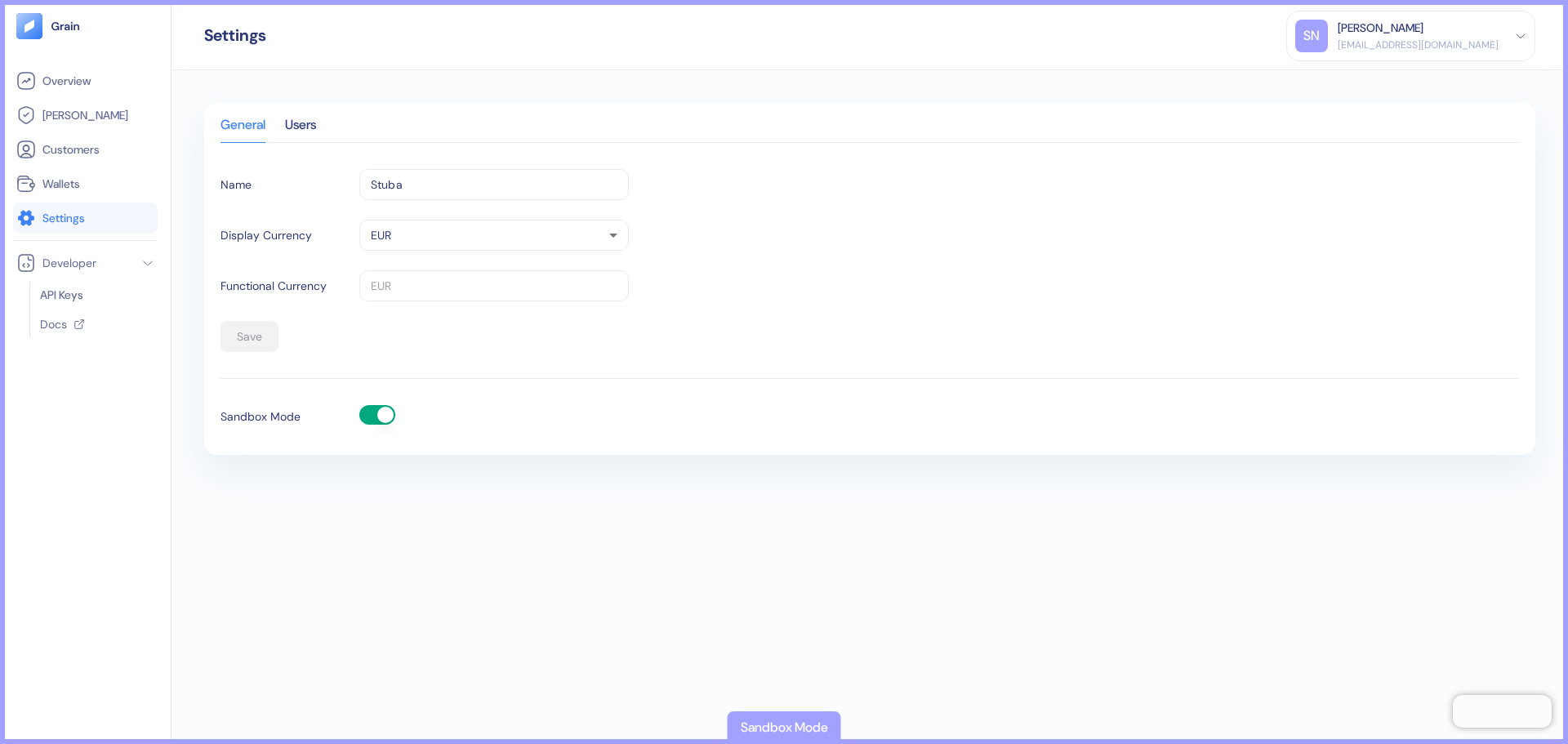
click at [381, 421] on button "button" at bounding box center [377, 415] width 36 height 20
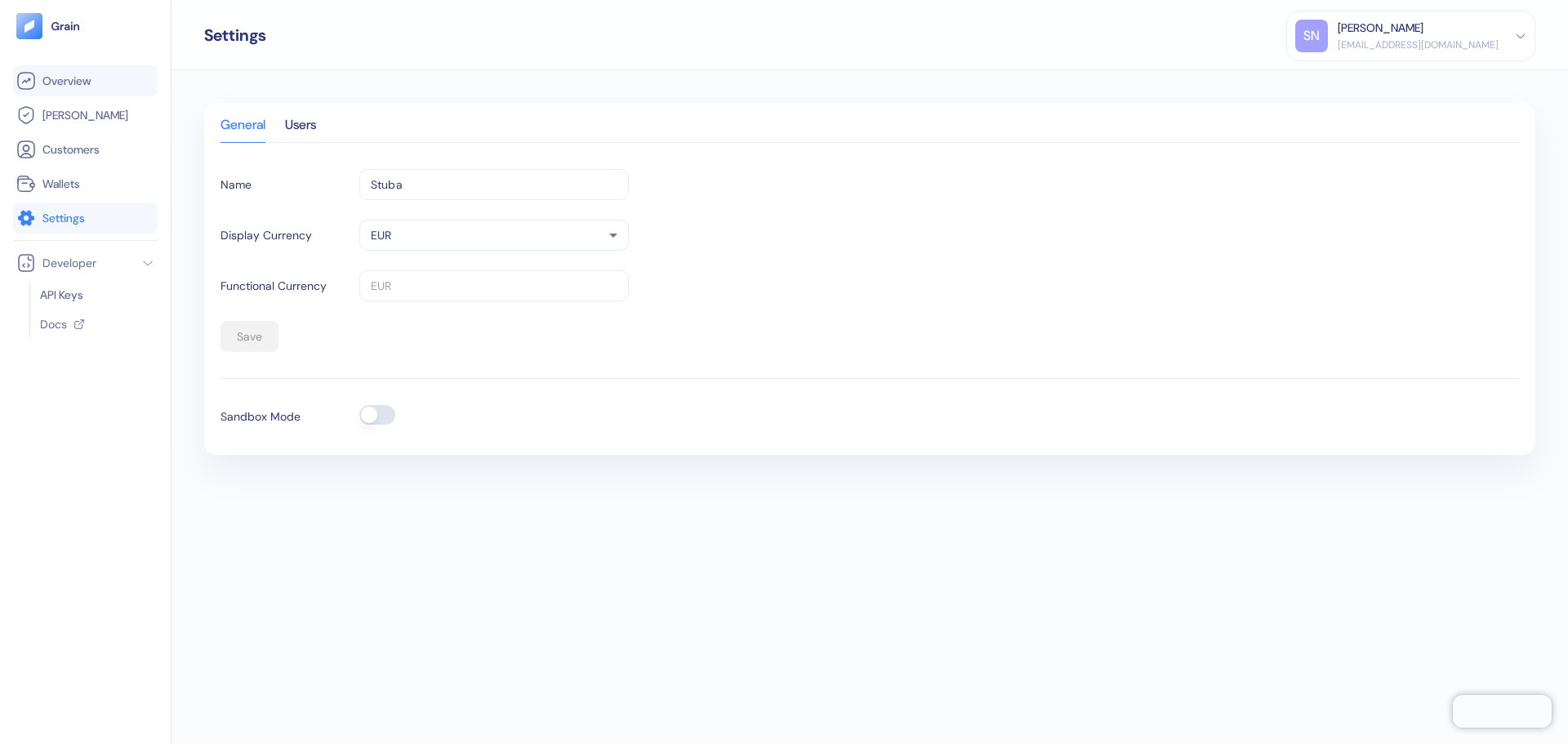
click at [133, 88] on link "Overview" at bounding box center [85, 81] width 138 height 20
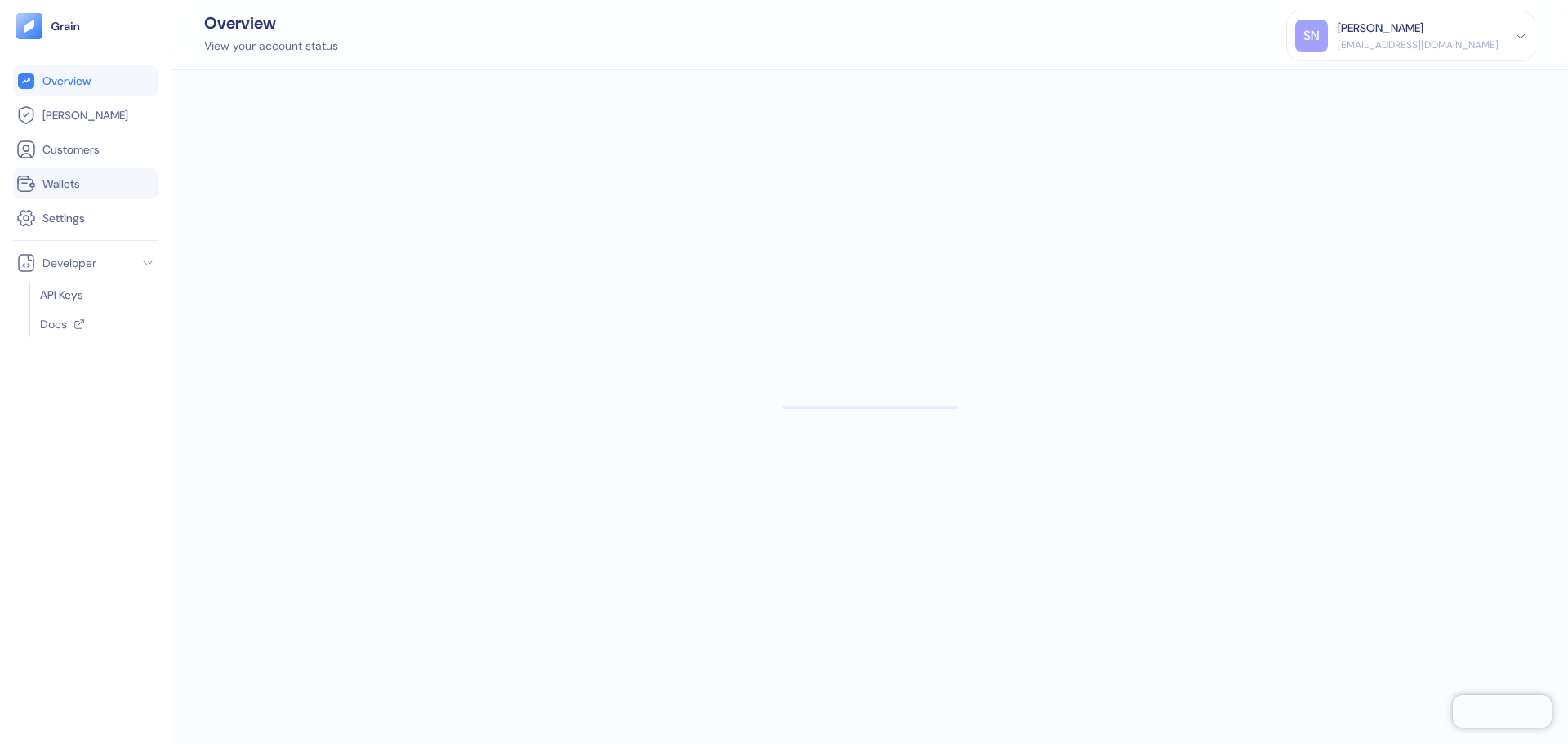
click at [69, 188] on span "Wallets" at bounding box center [61, 184] width 38 height 16
